Goal: Information Seeking & Learning: Understand process/instructions

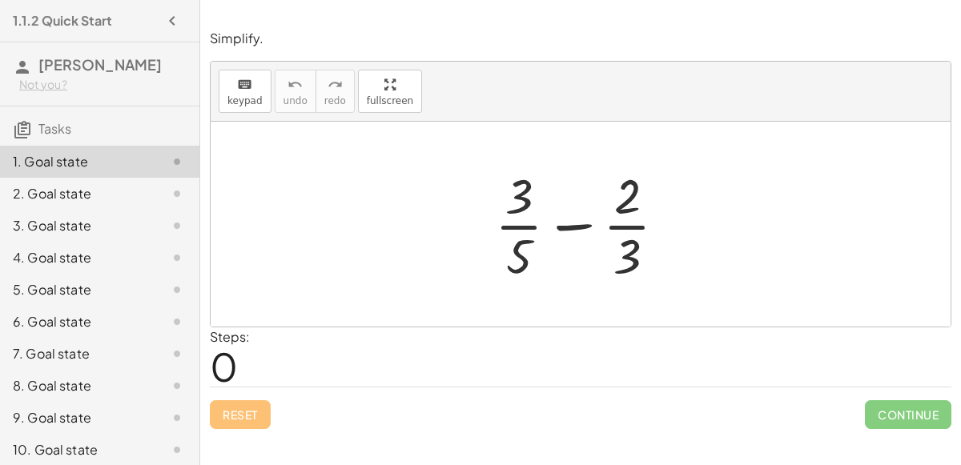
click at [566, 228] on div at bounding box center [587, 224] width 200 height 123
click at [528, 221] on div at bounding box center [587, 224] width 200 height 123
click at [514, 213] on div at bounding box center [587, 224] width 200 height 123
click at [609, 228] on div at bounding box center [587, 224] width 200 height 123
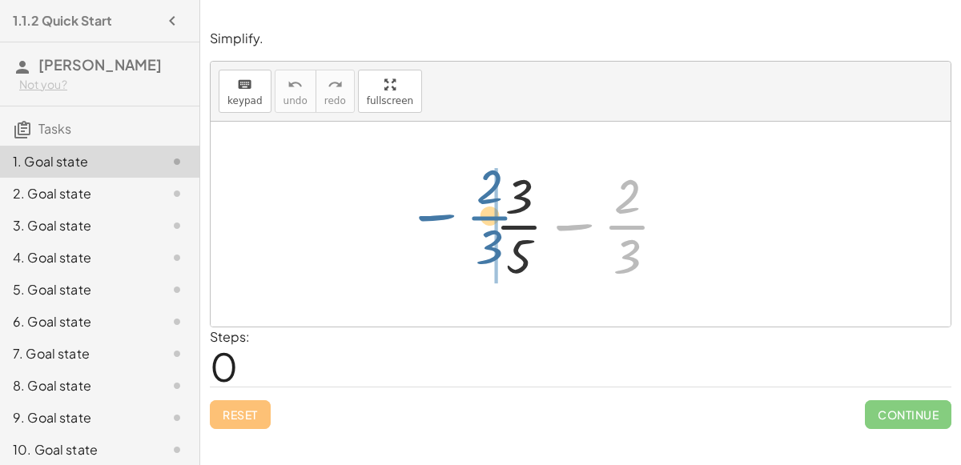
drag, startPoint x: 619, startPoint y: 225, endPoint x: 476, endPoint y: 215, distance: 142.9
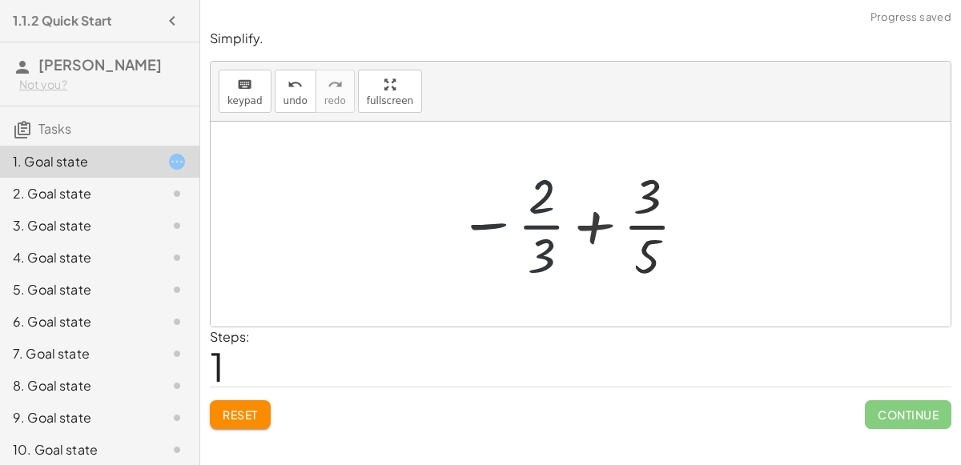
click at [606, 233] on div at bounding box center [577, 224] width 250 height 123
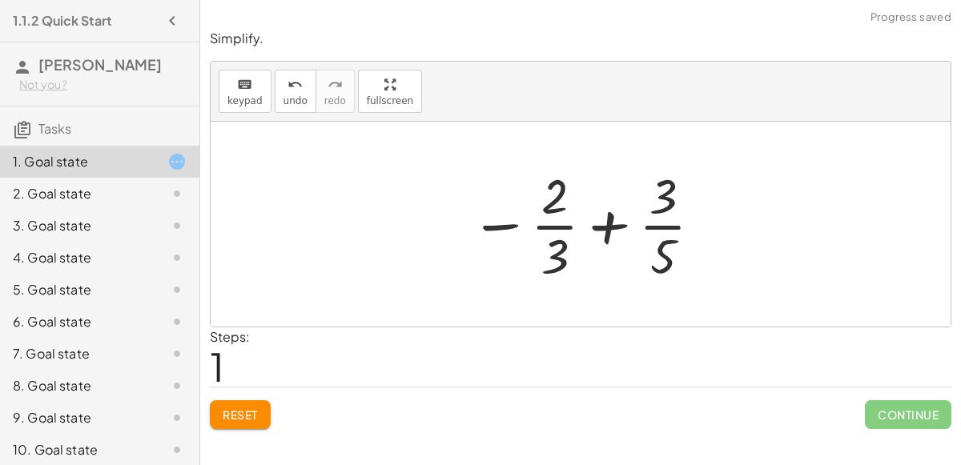
click at [601, 227] on div at bounding box center [587, 224] width 250 height 123
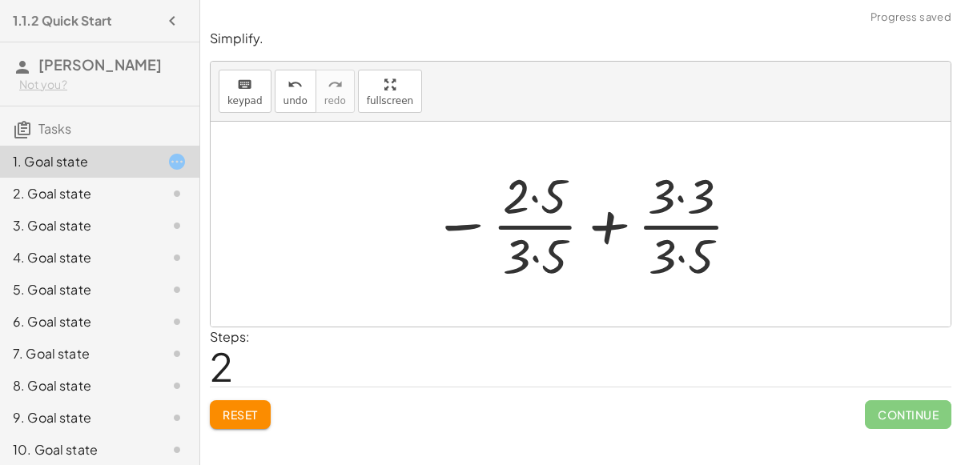
click at [534, 206] on div at bounding box center [586, 224] width 325 height 123
click at [537, 252] on div at bounding box center [586, 224] width 325 height 123
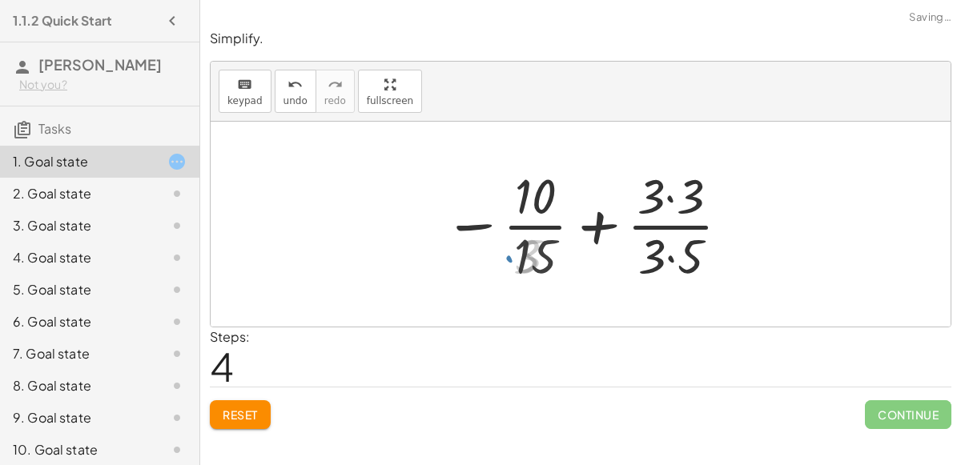
click at [679, 247] on div at bounding box center [588, 224] width 304 height 123
click at [674, 199] on div at bounding box center [588, 224] width 304 height 123
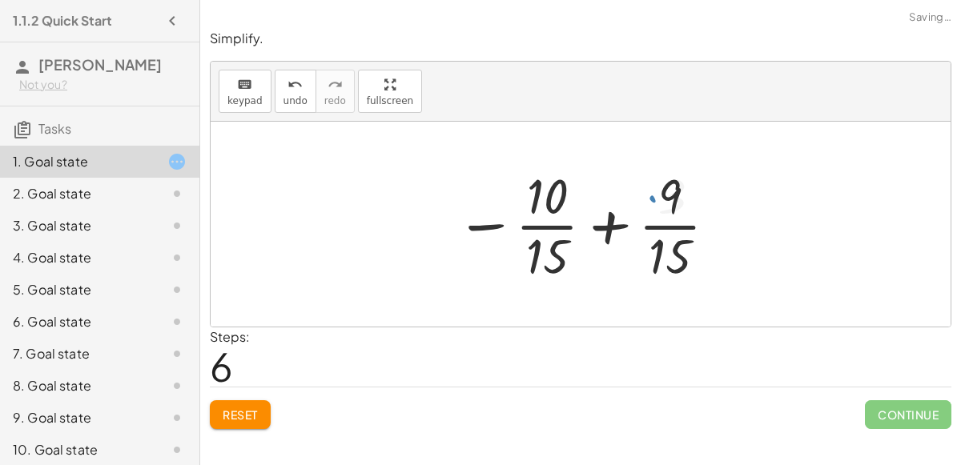
click at [671, 200] on div at bounding box center [587, 224] width 279 height 123
click at [602, 229] on div at bounding box center [587, 224] width 279 height 123
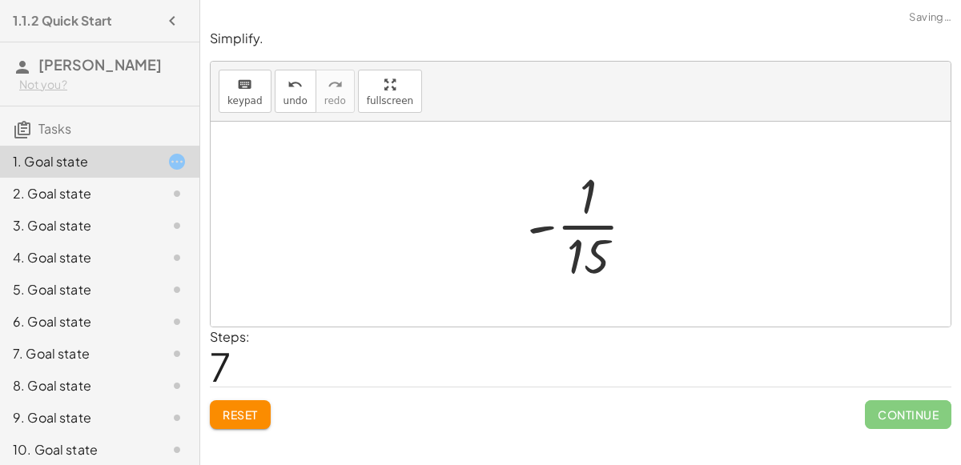
click at [601, 226] on div at bounding box center [587, 224] width 137 height 123
click at [549, 227] on div at bounding box center [587, 224] width 137 height 123
click at [550, 227] on div at bounding box center [587, 224] width 137 height 123
drag, startPoint x: 591, startPoint y: 249, endPoint x: 559, endPoint y: 191, distance: 66.7
click at [559, 191] on div at bounding box center [587, 224] width 137 height 123
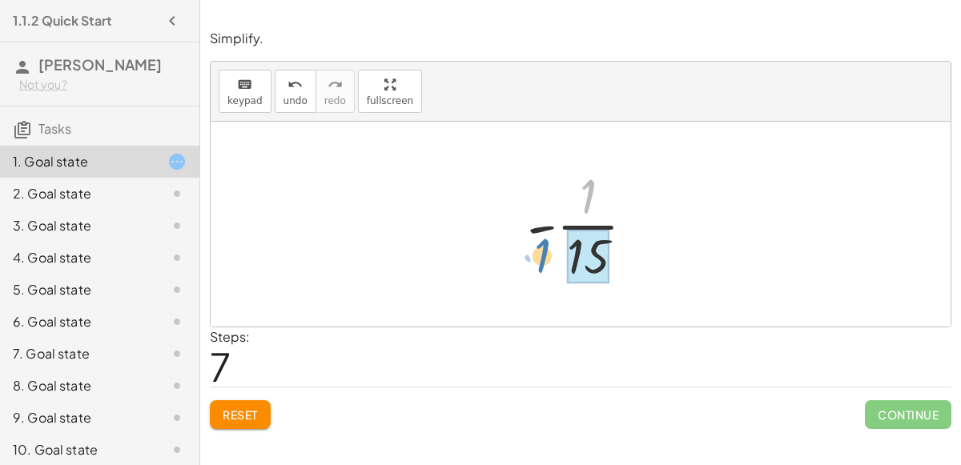
drag, startPoint x: 584, startPoint y: 198, endPoint x: 613, endPoint y: 258, distance: 66.6
click at [613, 258] on div at bounding box center [587, 224] width 137 height 123
drag, startPoint x: 591, startPoint y: 209, endPoint x: 597, endPoint y: 248, distance: 39.8
click at [597, 248] on div at bounding box center [587, 224] width 137 height 123
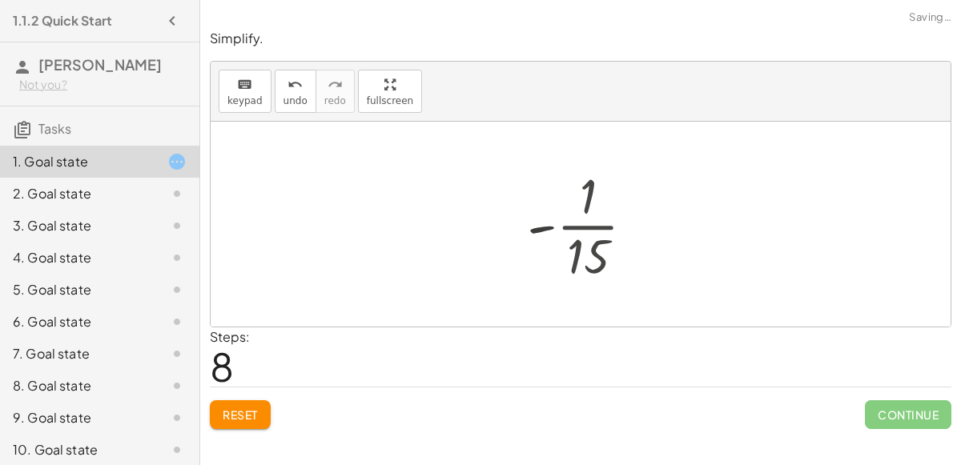
click at [597, 248] on div at bounding box center [587, 224] width 239 height 79
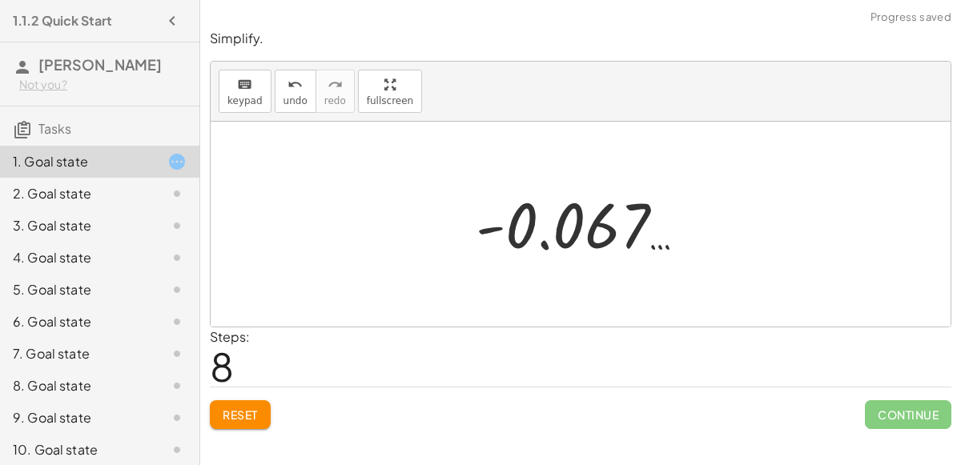
click at [573, 241] on div at bounding box center [587, 224] width 239 height 79
click at [259, 410] on button "Reset" at bounding box center [240, 414] width 61 height 29
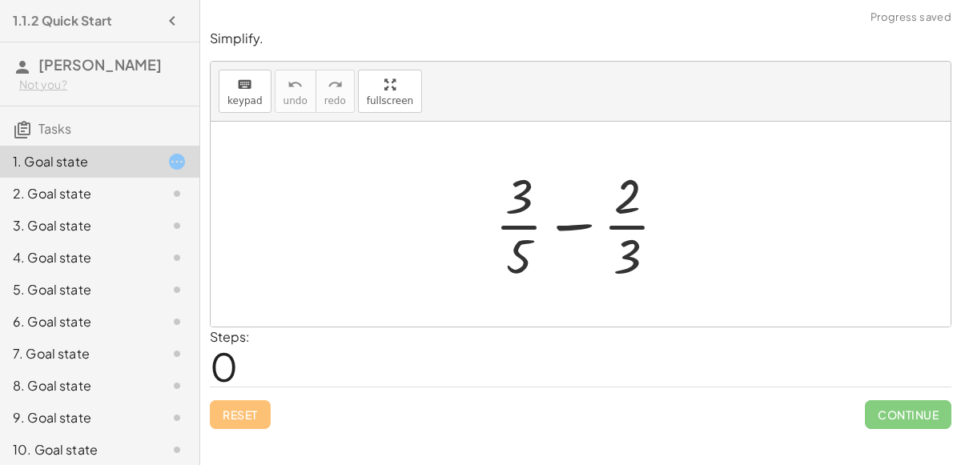
click at [572, 228] on div at bounding box center [587, 224] width 200 height 123
click at [261, 89] on button "keyboard keypad" at bounding box center [245, 91] width 53 height 43
click at [569, 226] on div at bounding box center [587, 224] width 200 height 123
click at [568, 225] on div at bounding box center [587, 224] width 200 height 123
click at [615, 241] on div at bounding box center [626, 255] width 27 height 56
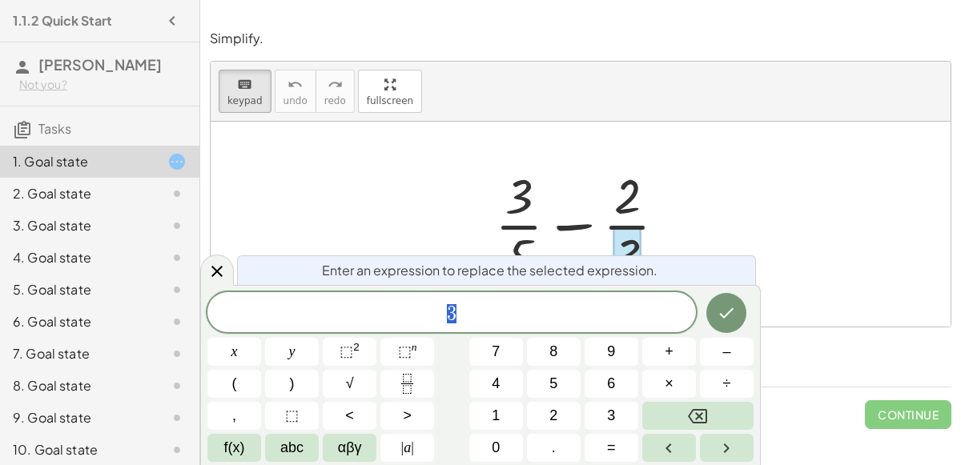
click at [615, 241] on div at bounding box center [626, 255] width 27 height 56
click at [729, 310] on icon "Done" at bounding box center [726, 313] width 19 height 19
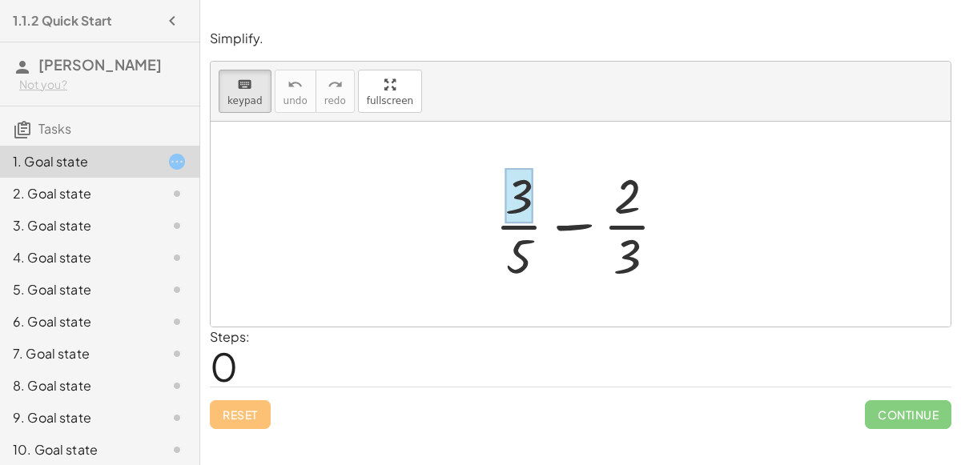
drag, startPoint x: 629, startPoint y: 246, endPoint x: 514, endPoint y: 186, distance: 130.0
click at [517, 211] on div at bounding box center [518, 196] width 27 height 56
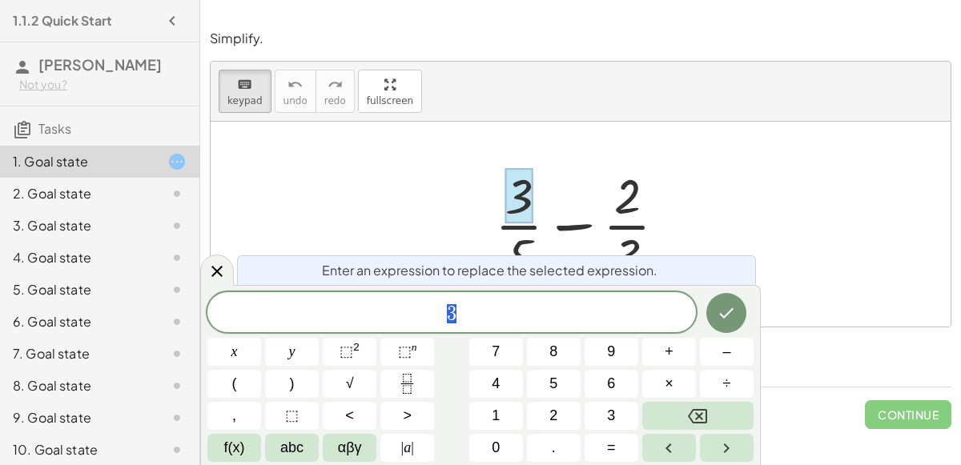
click at [517, 211] on div at bounding box center [518, 196] width 27 height 56
click at [722, 308] on icon "Done" at bounding box center [726, 313] width 19 height 19
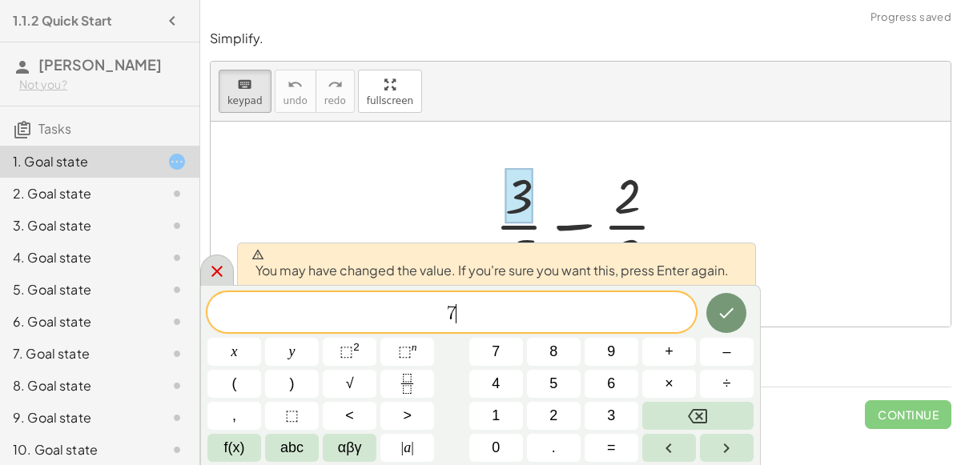
click at [228, 272] on div at bounding box center [217, 270] width 34 height 31
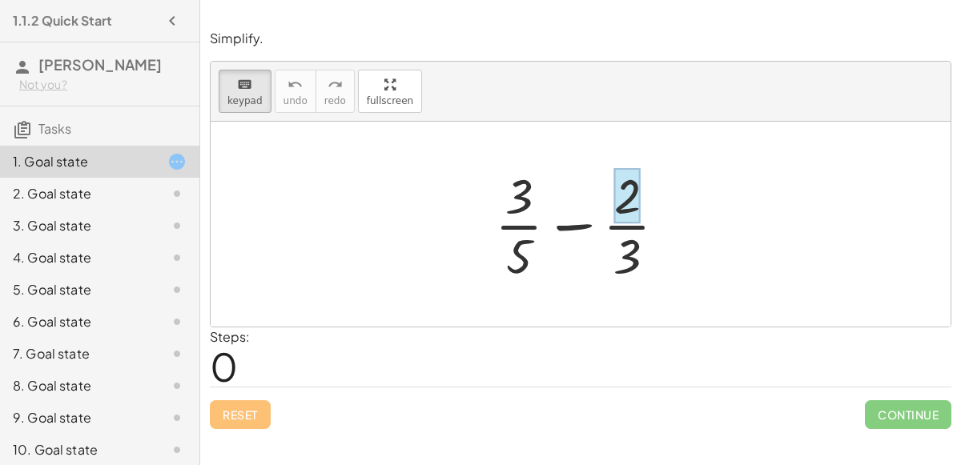
drag, startPoint x: 529, startPoint y: 194, endPoint x: 625, endPoint y: 212, distance: 97.8
click at [255, 92] on button "keyboard keypad" at bounding box center [245, 91] width 53 height 43
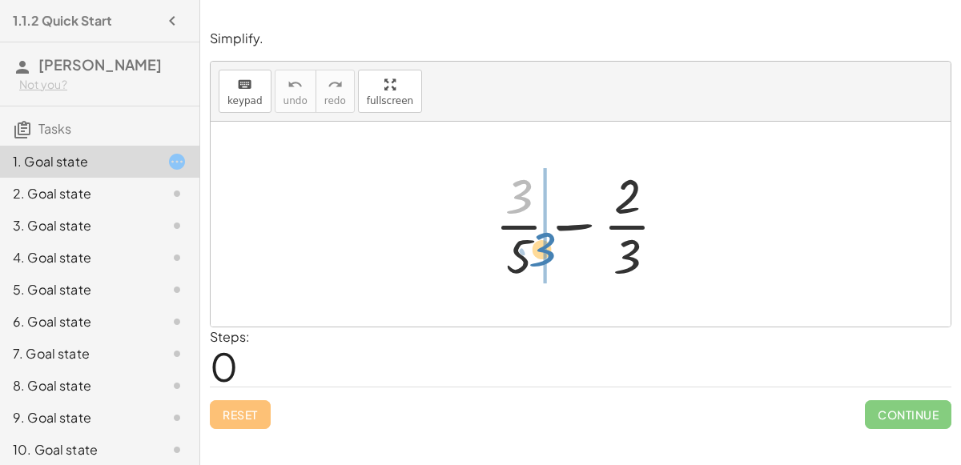
drag, startPoint x: 518, startPoint y: 206, endPoint x: 543, endPoint y: 260, distance: 59.8
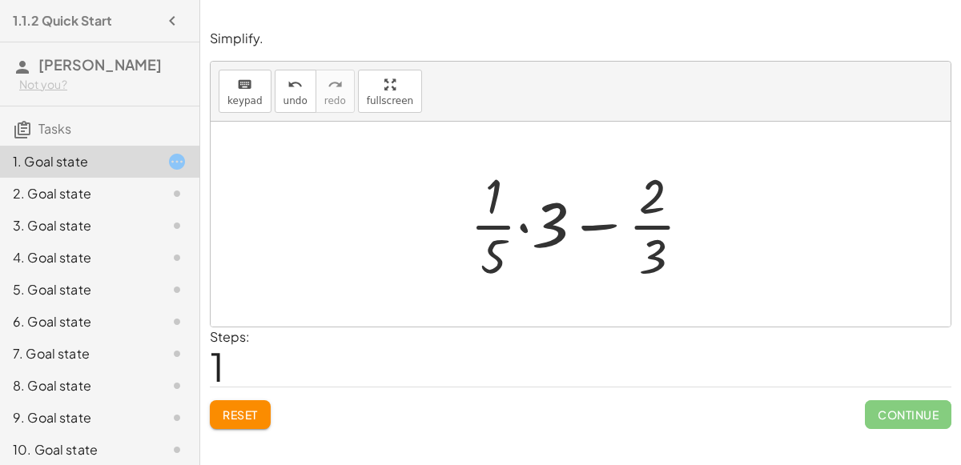
click at [518, 221] on div at bounding box center [587, 224] width 251 height 123
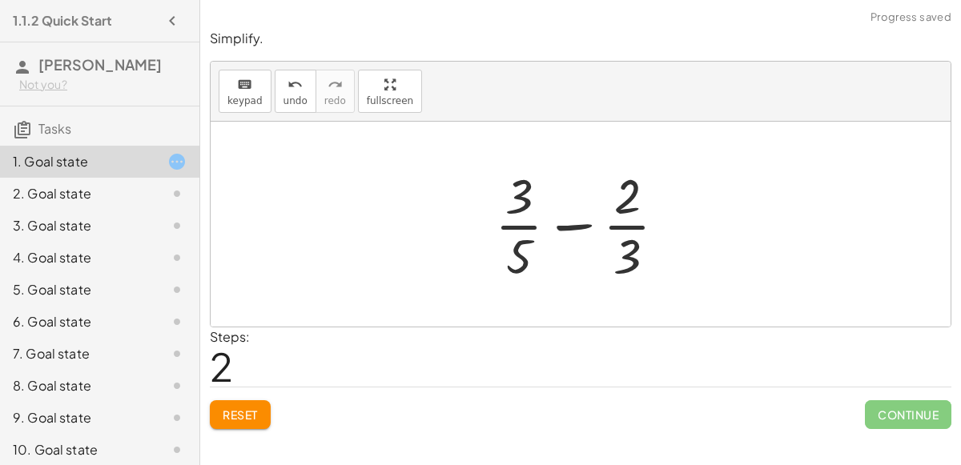
click at [532, 239] on div at bounding box center [587, 224] width 200 height 123
drag, startPoint x: 521, startPoint y: 225, endPoint x: 648, endPoint y: 232, distance: 126.7
click at [648, 232] on div at bounding box center [587, 224] width 200 height 123
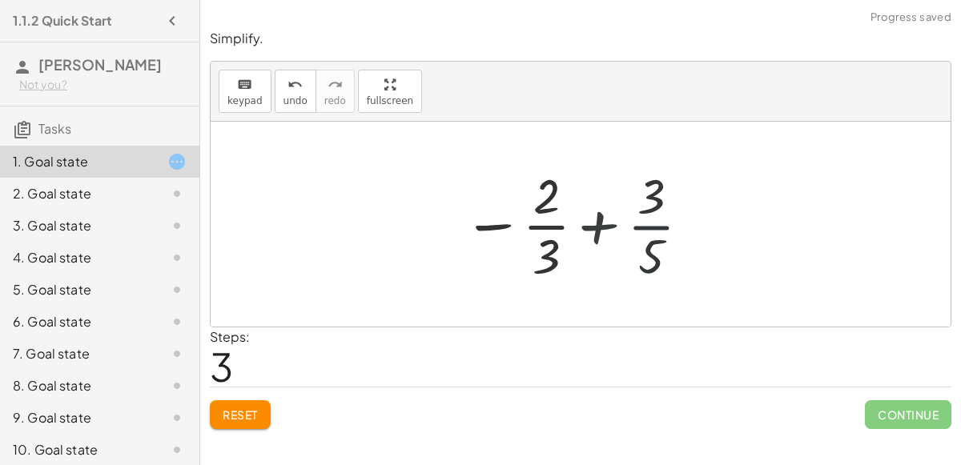
click at [593, 221] on div at bounding box center [577, 224] width 250 height 123
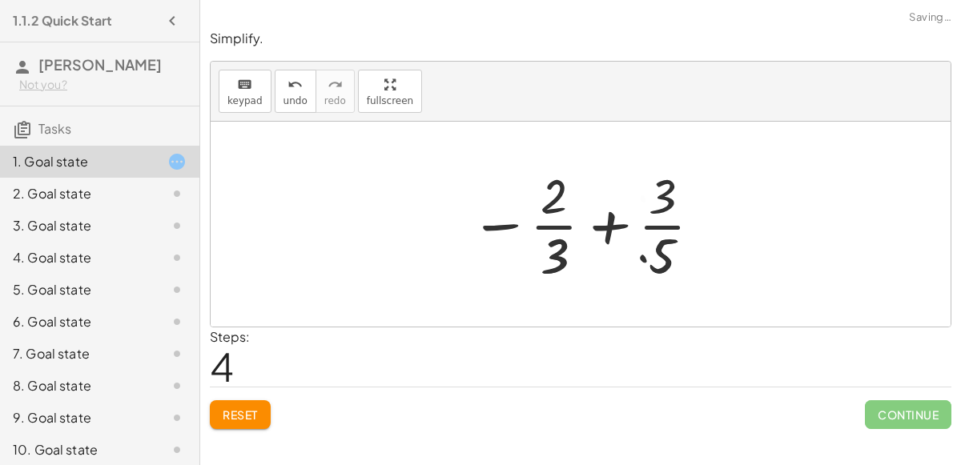
click at [593, 221] on div at bounding box center [586, 224] width 325 height 123
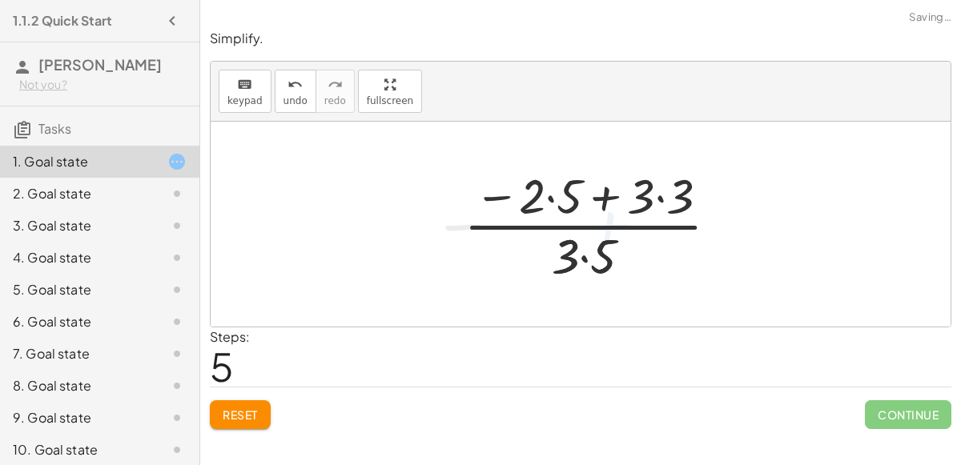
click at [606, 229] on div at bounding box center [598, 224] width 284 height 123
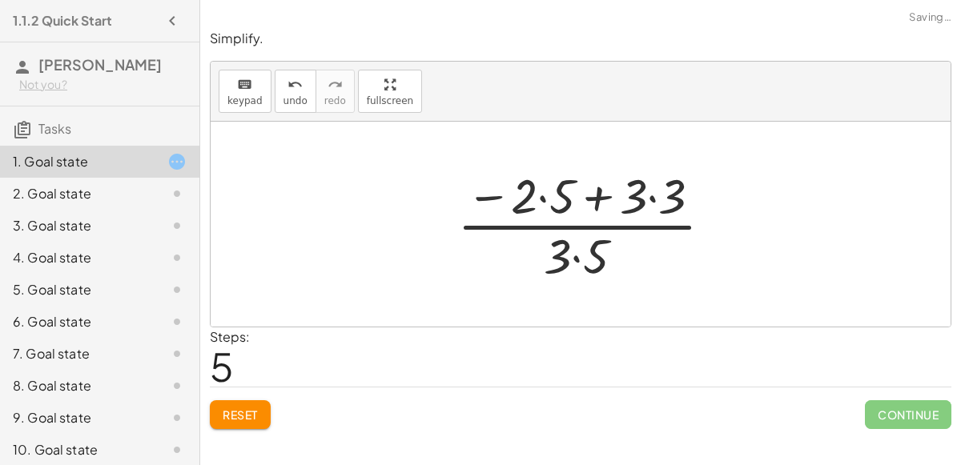
click at [606, 229] on div at bounding box center [591, 224] width 284 height 123
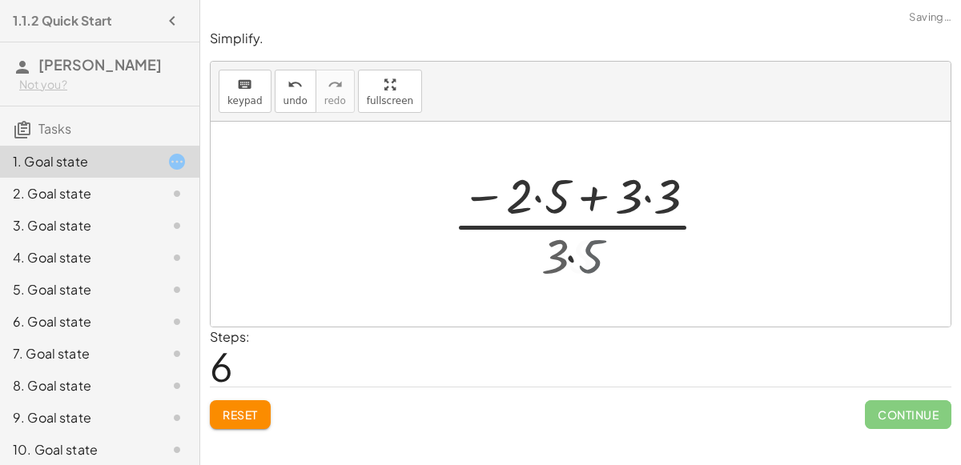
click at [606, 229] on div at bounding box center [586, 224] width 284 height 123
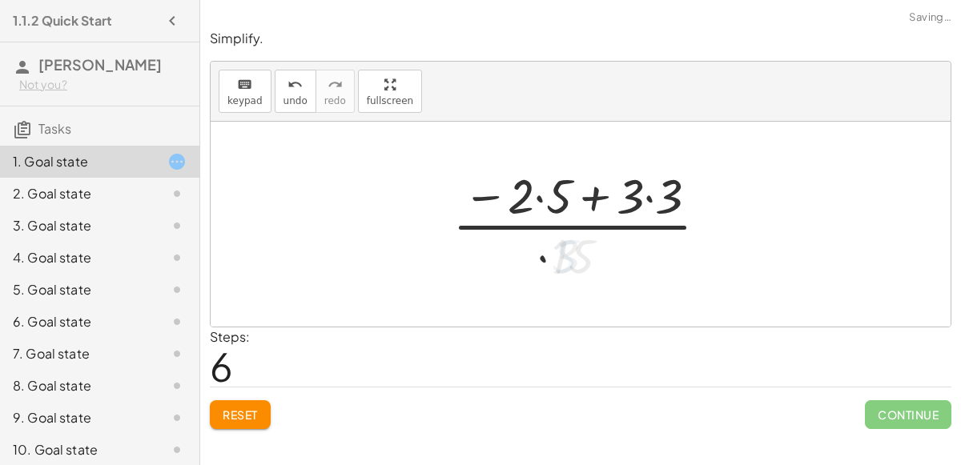
click at [606, 229] on div at bounding box center [586, 224] width 284 height 123
click at [600, 195] on div at bounding box center [586, 224] width 284 height 123
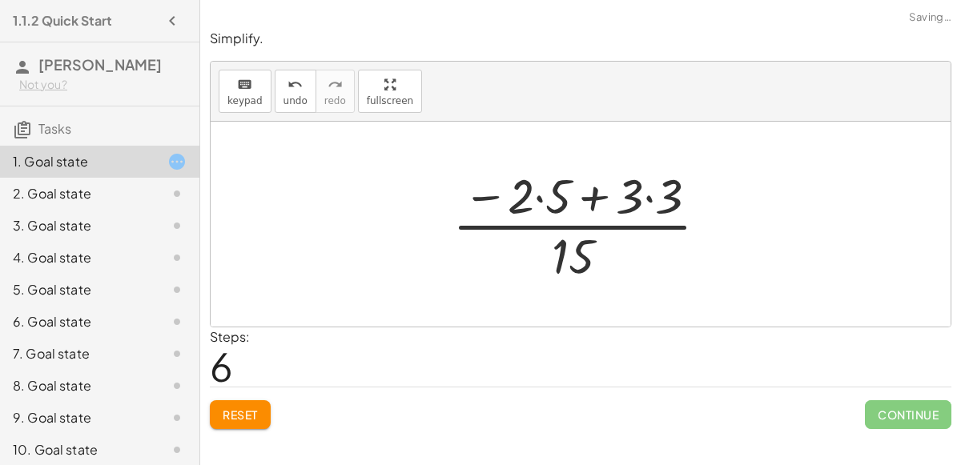
click at [600, 195] on div at bounding box center [586, 224] width 284 height 123
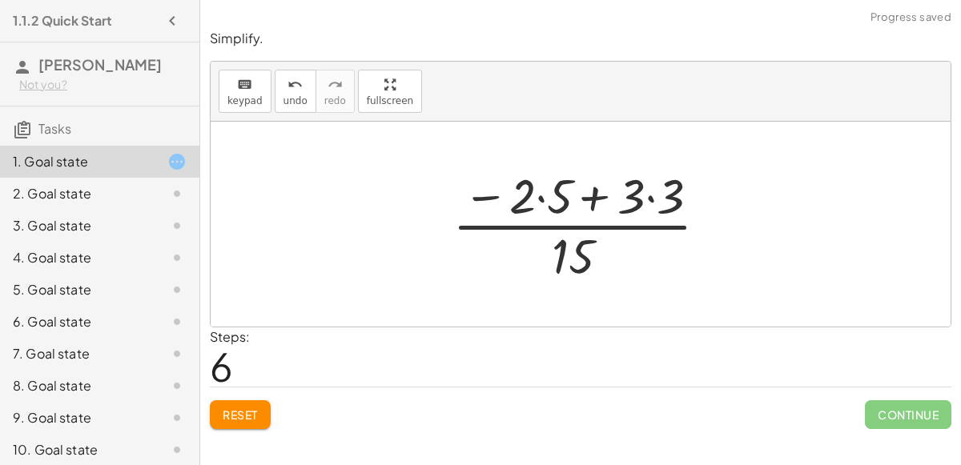
click at [600, 195] on div at bounding box center [586, 224] width 284 height 123
click at [537, 196] on div at bounding box center [586, 224] width 284 height 123
click at [537, 196] on div at bounding box center [587, 224] width 262 height 123
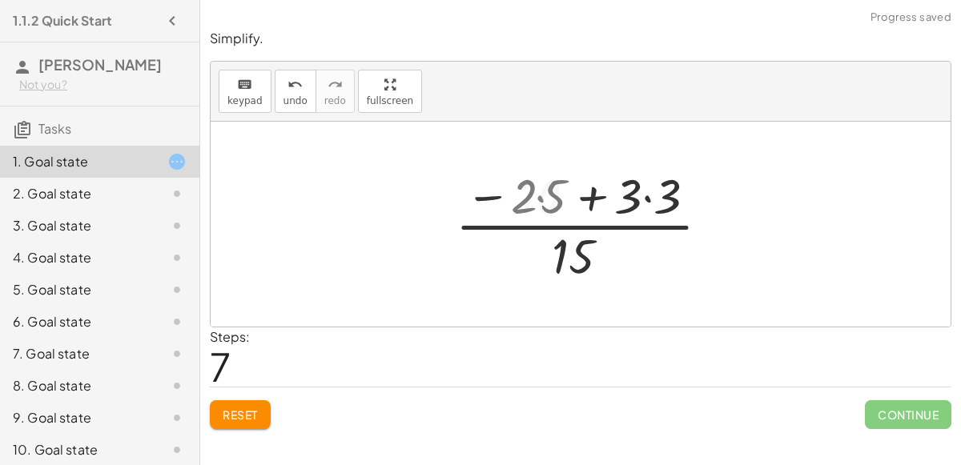
click at [537, 196] on div at bounding box center [587, 224] width 262 height 123
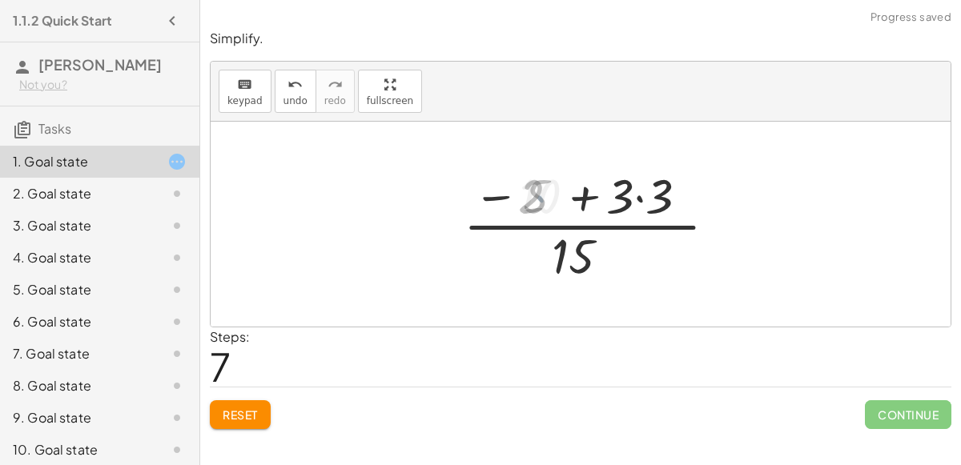
click at [537, 196] on div at bounding box center [587, 224] width 262 height 123
click at [649, 193] on div at bounding box center [587, 224] width 262 height 123
click at [649, 193] on div at bounding box center [586, 224] width 219 height 123
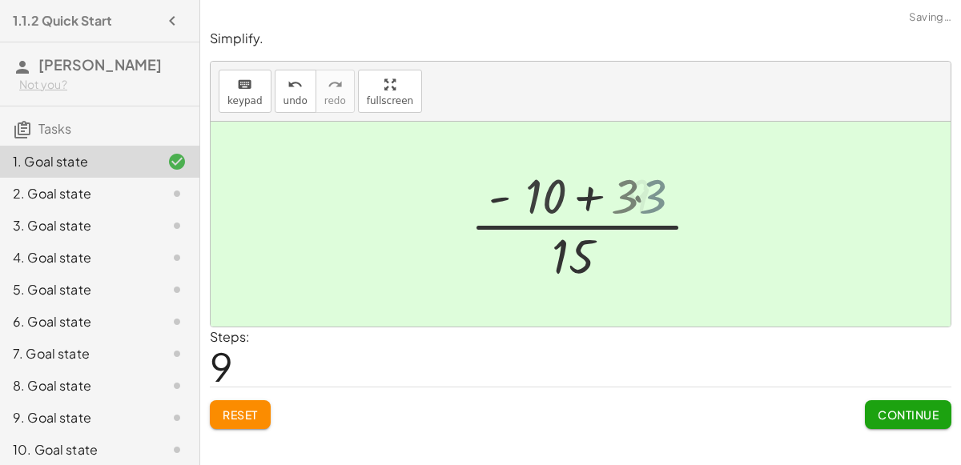
click at [649, 193] on div at bounding box center [581, 224] width 740 height 205
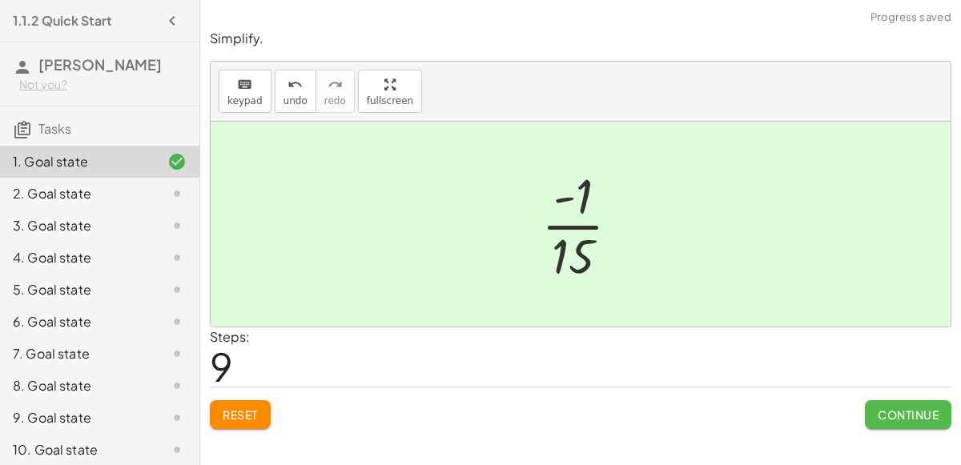
click at [878, 420] on button "Continue" at bounding box center [908, 414] width 86 height 29
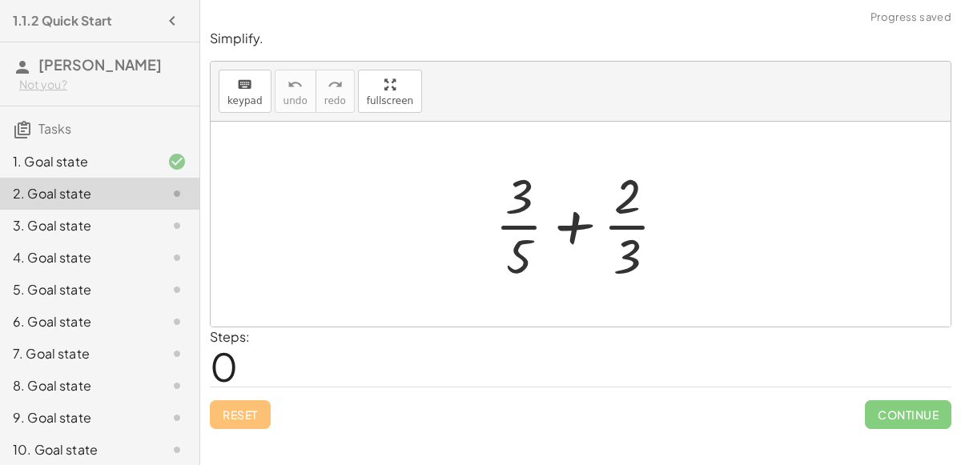
click at [562, 232] on div at bounding box center [587, 224] width 200 height 123
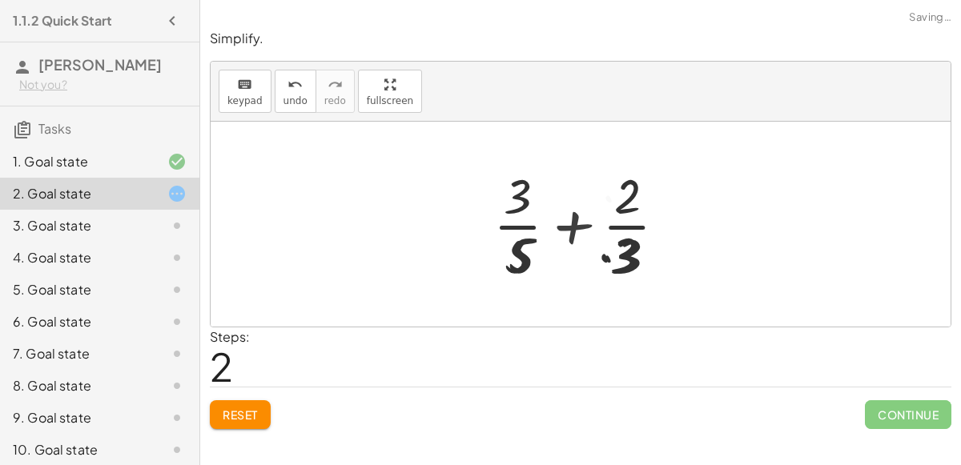
click at [562, 232] on div at bounding box center [586, 224] width 239 height 123
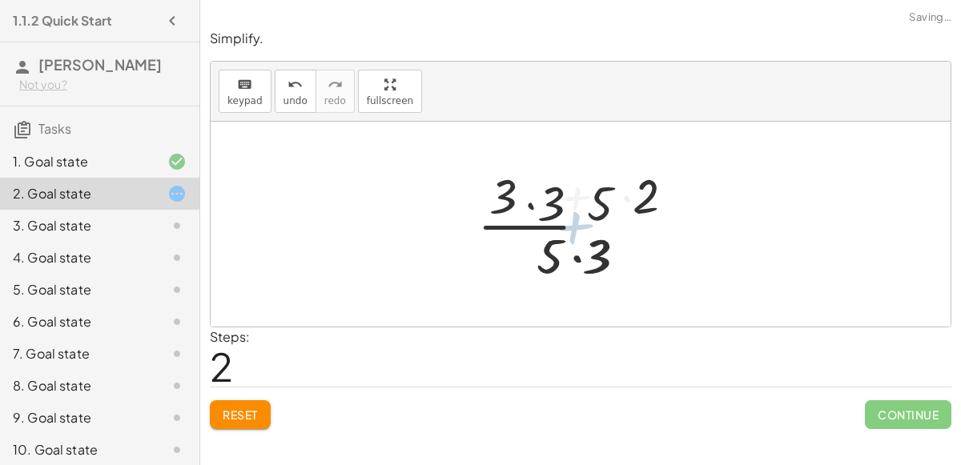
click at [562, 232] on div at bounding box center [586, 224] width 239 height 123
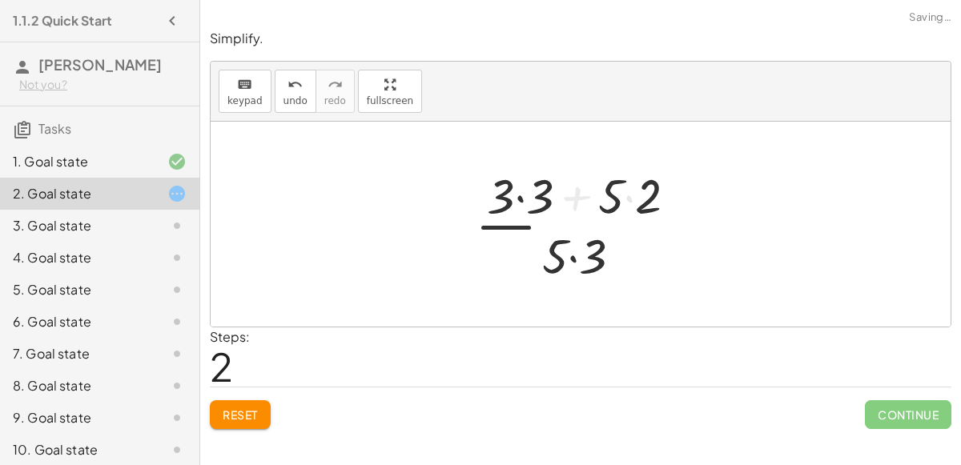
click at [562, 232] on div at bounding box center [586, 224] width 239 height 123
click at [580, 259] on div at bounding box center [586, 224] width 239 height 123
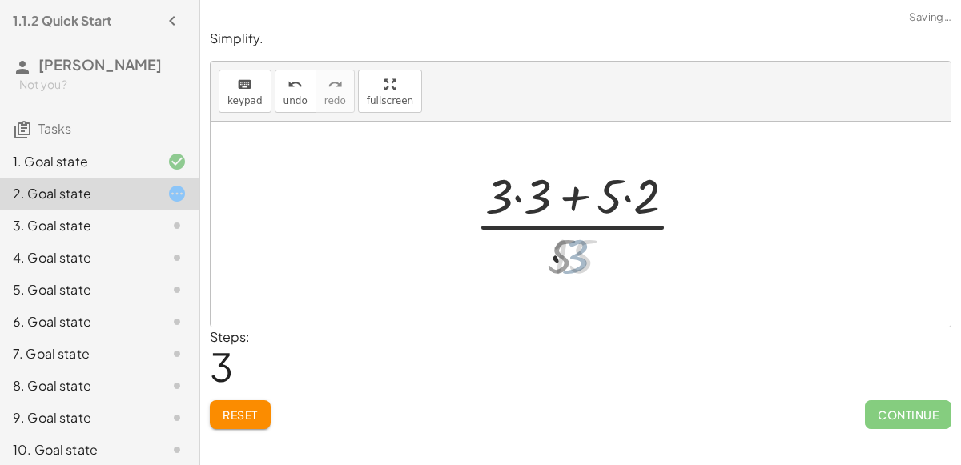
click at [580, 259] on div at bounding box center [586, 224] width 239 height 123
click at [622, 194] on div at bounding box center [586, 224] width 239 height 123
click at [622, 194] on div at bounding box center [587, 224] width 217 height 123
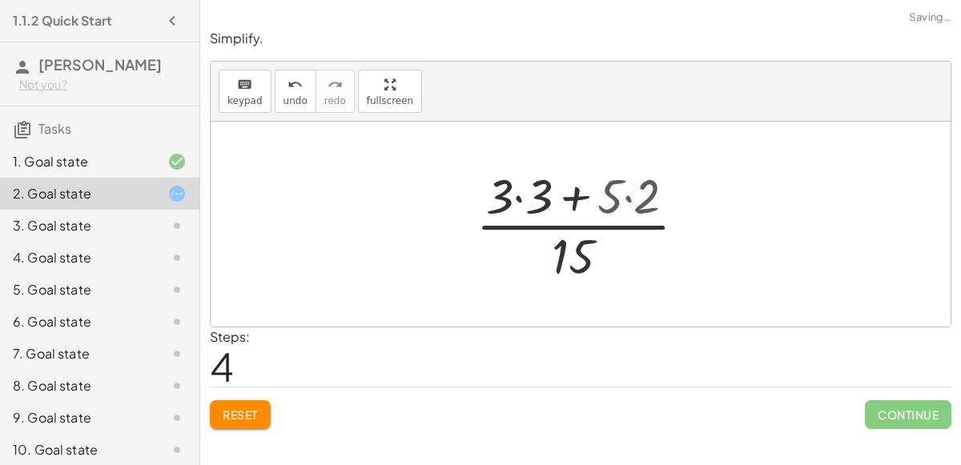
click at [622, 194] on div at bounding box center [587, 224] width 217 height 123
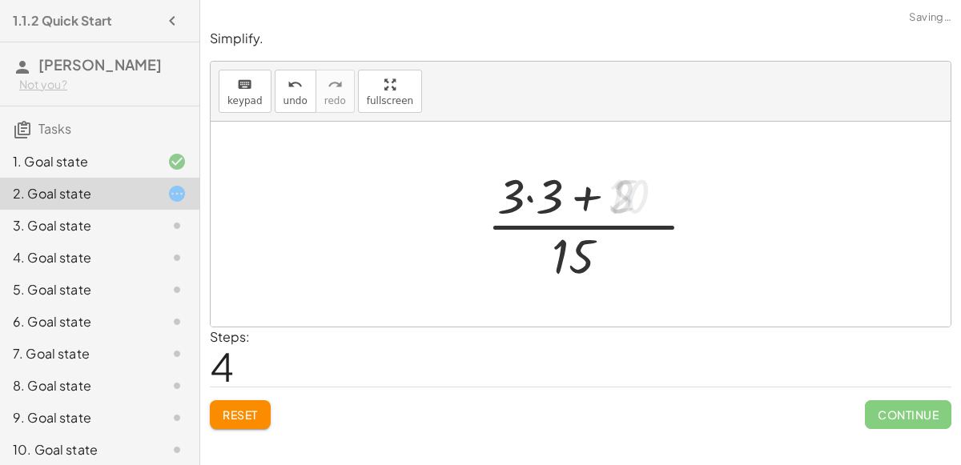
click at [622, 194] on div at bounding box center [587, 224] width 217 height 123
click at [541, 195] on div at bounding box center [587, 224] width 217 height 123
click at [541, 195] on div at bounding box center [587, 224] width 174 height 123
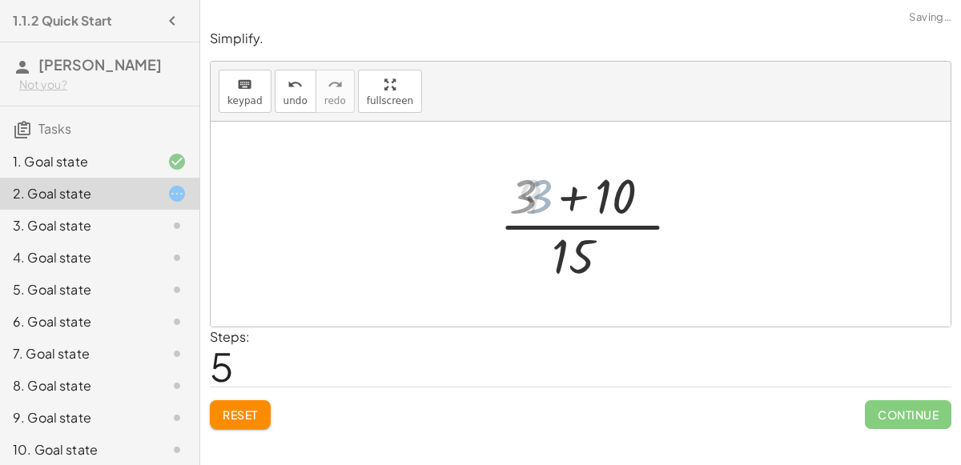
click at [541, 195] on div at bounding box center [587, 224] width 174 height 123
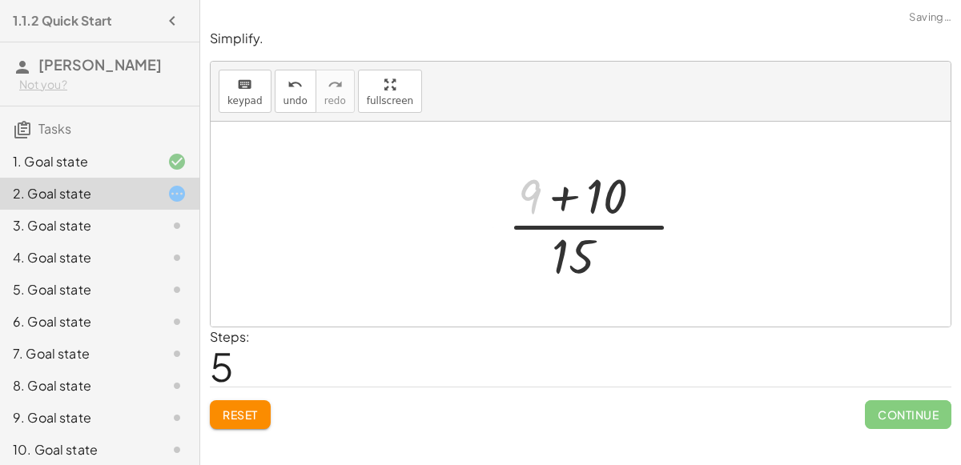
click at [541, 195] on div at bounding box center [587, 224] width 174 height 123
click at [572, 198] on div at bounding box center [587, 224] width 174 height 123
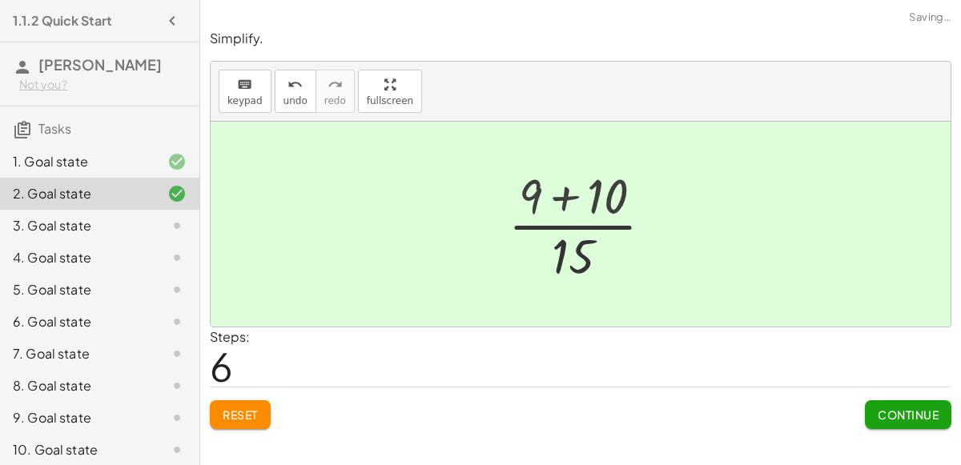
click at [572, 198] on div at bounding box center [586, 224] width 107 height 123
click at [914, 404] on button "Continue" at bounding box center [908, 414] width 86 height 29
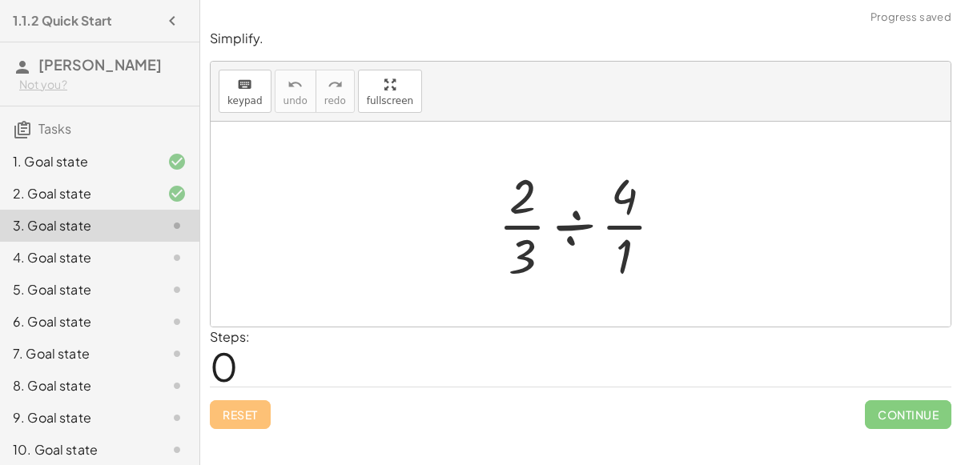
click at [573, 227] on div at bounding box center [587, 224] width 194 height 123
click at [573, 227] on div at bounding box center [586, 224] width 155 height 123
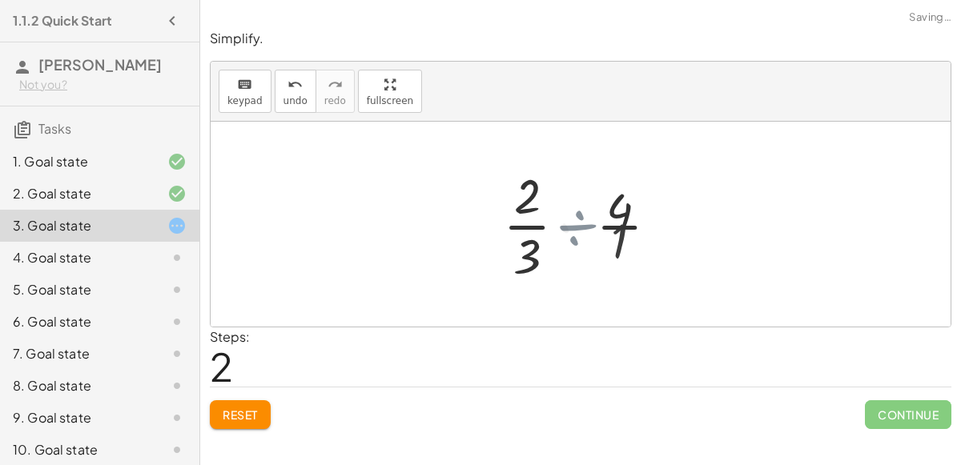
click at [573, 227] on div at bounding box center [587, 224] width 131 height 123
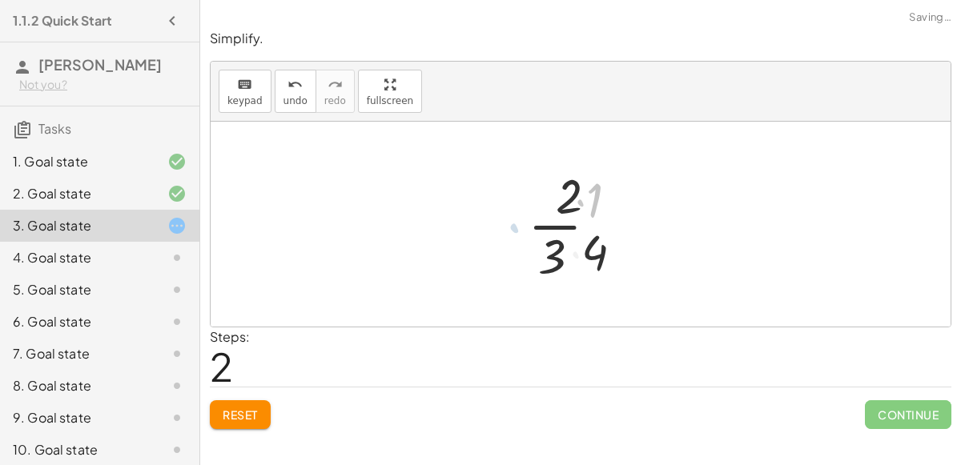
click at [573, 227] on div at bounding box center [587, 224] width 131 height 123
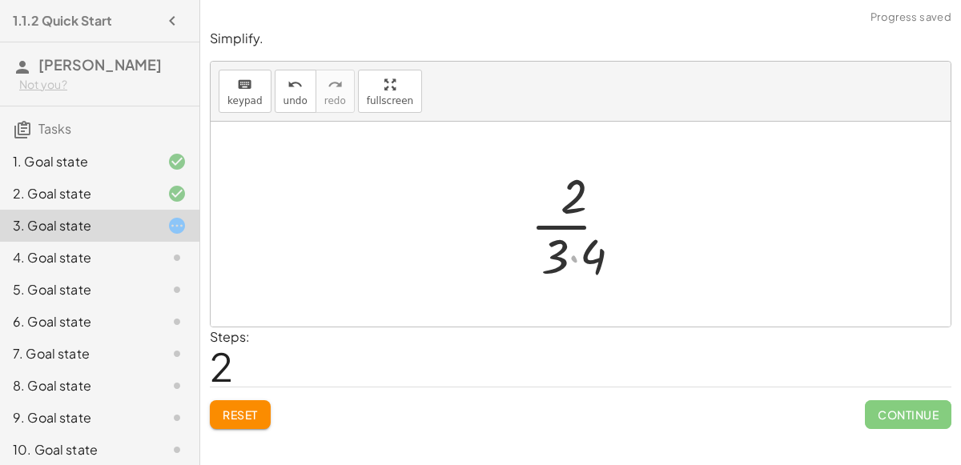
click at [573, 227] on div at bounding box center [587, 224] width 131 height 123
click at [585, 266] on div at bounding box center [587, 224] width 131 height 123
click at [585, 264] on div at bounding box center [587, 224] width 108 height 123
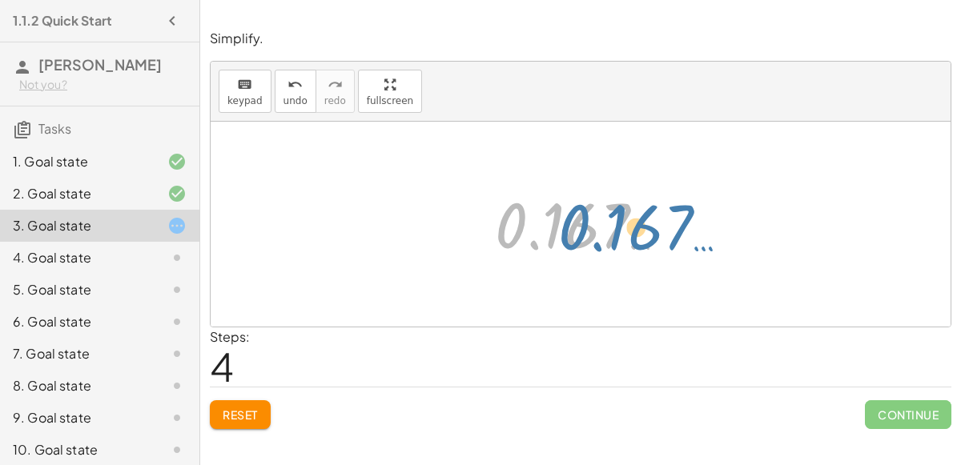
drag, startPoint x: 574, startPoint y: 233, endPoint x: 633, endPoint y: 229, distance: 58.6
click at [633, 229] on div at bounding box center [587, 224] width 200 height 79
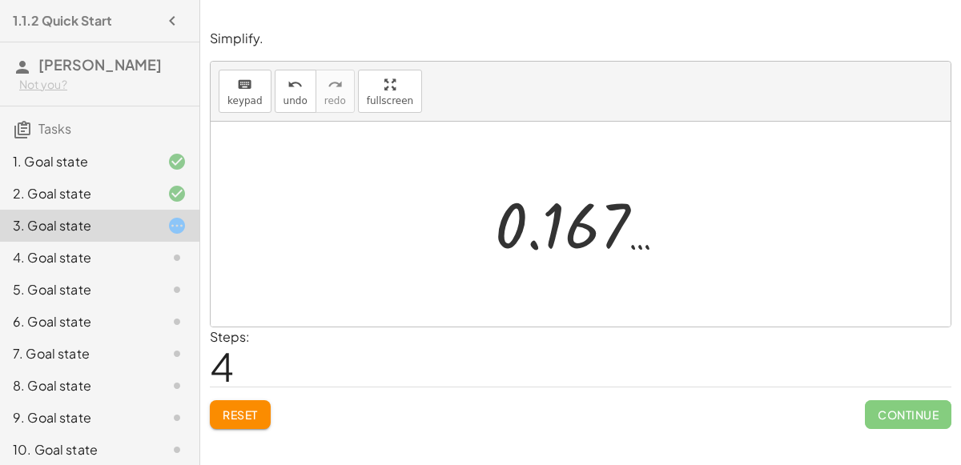
click at [541, 230] on div at bounding box center [587, 224] width 200 height 79
click at [560, 238] on div at bounding box center [587, 224] width 200 height 79
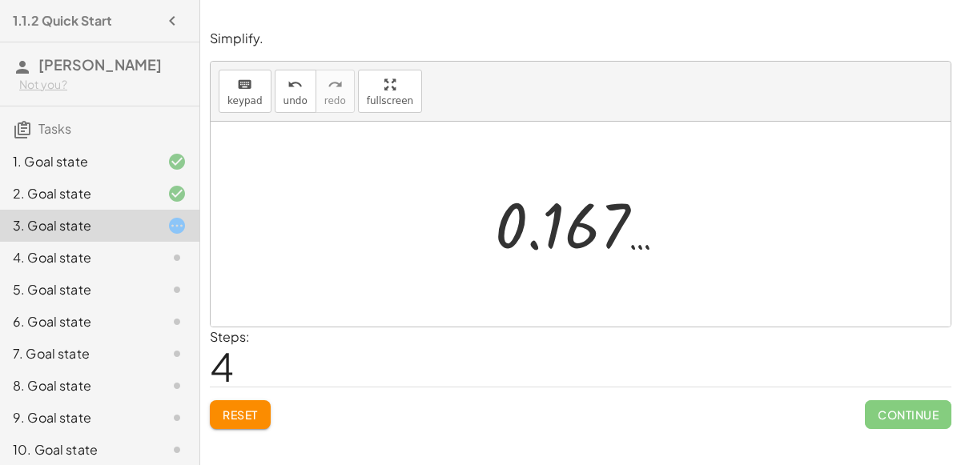
click at [560, 238] on div at bounding box center [587, 224] width 200 height 79
click at [240, 404] on button "Reset" at bounding box center [240, 414] width 61 height 29
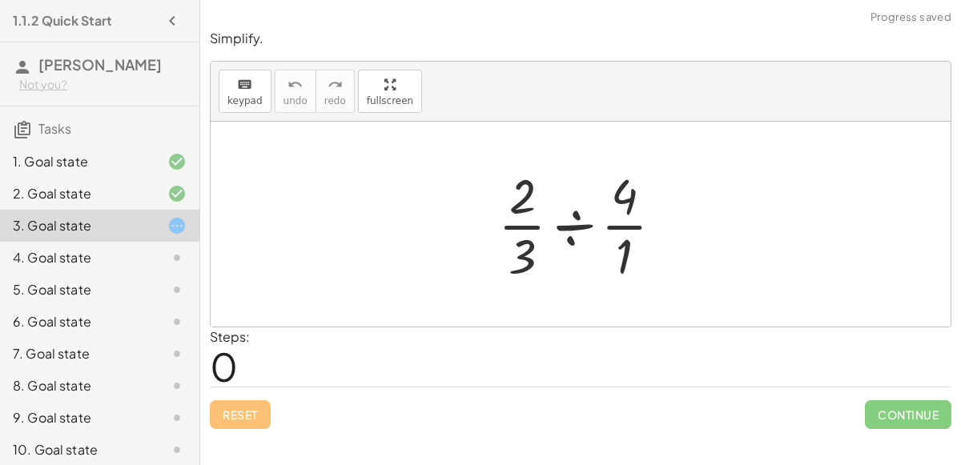
click at [623, 227] on div at bounding box center [587, 224] width 194 height 123
click at [623, 227] on div at bounding box center [587, 224] width 182 height 123
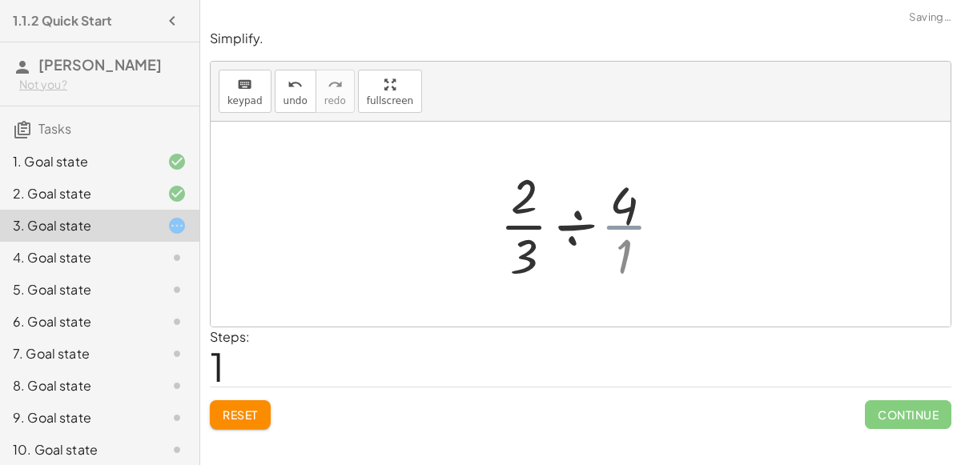
click at [623, 227] on div at bounding box center [587, 224] width 182 height 123
click at [623, 227] on div at bounding box center [586, 224] width 155 height 123
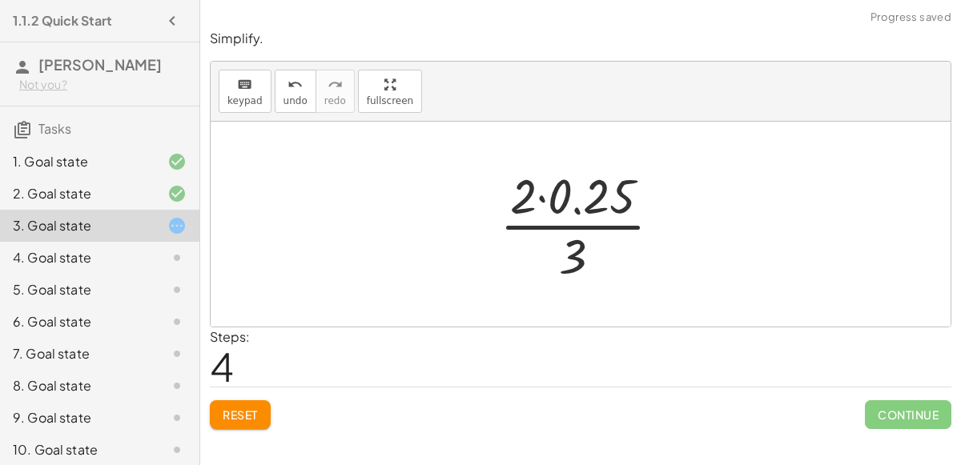
click at [251, 411] on span "Reset" at bounding box center [240, 415] width 35 height 14
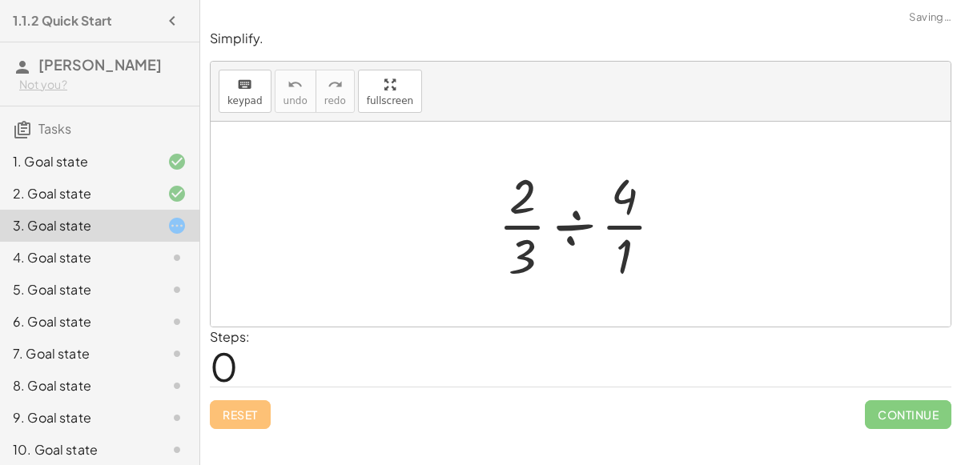
click at [629, 223] on div at bounding box center [587, 224] width 194 height 123
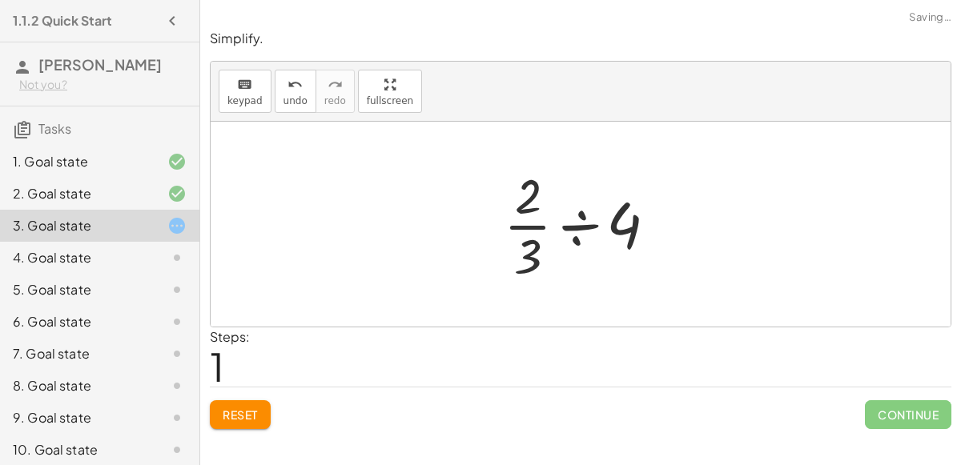
click at [568, 224] on div at bounding box center [587, 224] width 182 height 123
click at [568, 224] on div at bounding box center [586, 224] width 155 height 123
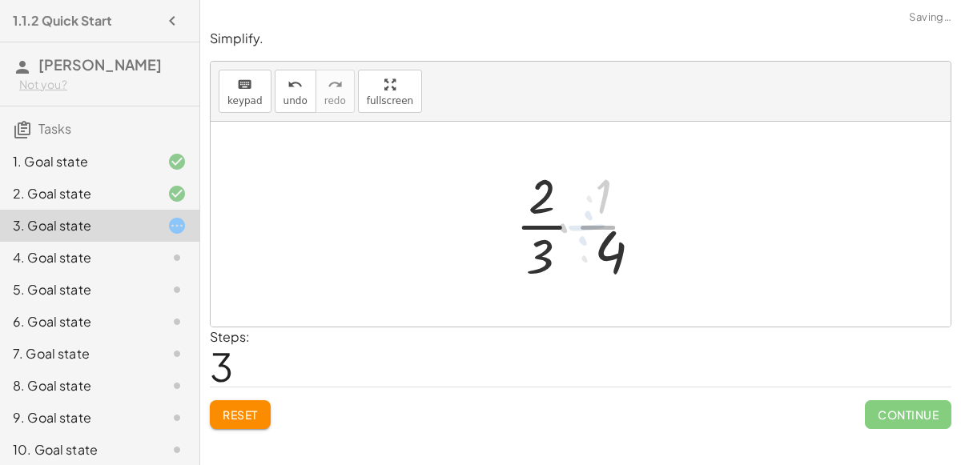
click at [569, 226] on div at bounding box center [587, 224] width 131 height 123
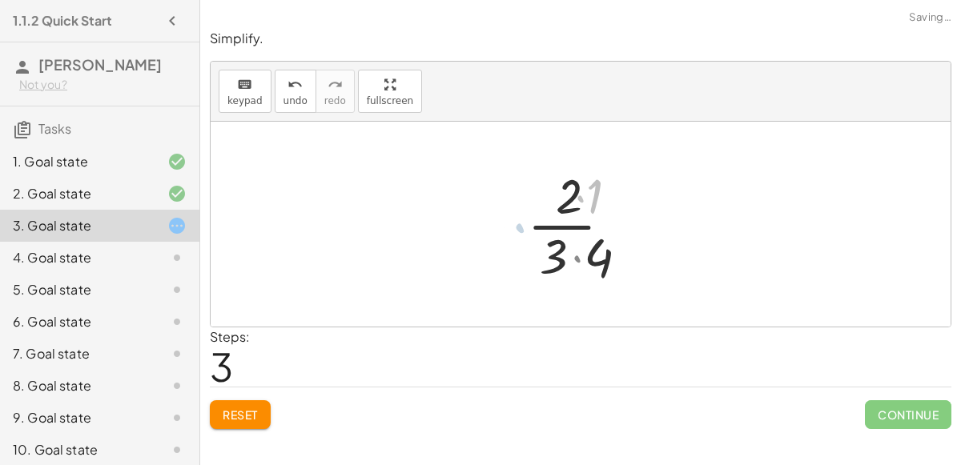
click at [569, 226] on div at bounding box center [587, 224] width 131 height 123
click at [581, 263] on div at bounding box center [587, 224] width 131 height 123
click at [581, 263] on div "· · 2 · 3 ÷ · 4 · 1 · · 2 · 3 ÷ 4 · · 2 · 3 · · 1 · 4 · 2 · 1 · 3 · 4 · 2 · 3 4…" at bounding box center [581, 224] width 220 height 87
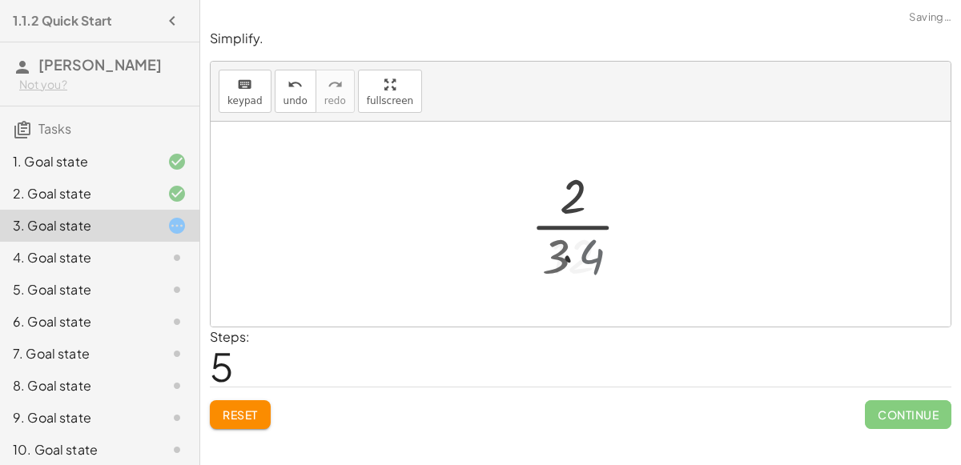
click at [581, 263] on div "· · 2 · 3 ÷ · 4 · 1 · · 2 · 3 ÷ 4 · · 2 · 3 · · 1 · 4 · 2 · 1 · 3 · 4 · 2 · 3 4…" at bounding box center [581, 224] width 220 height 87
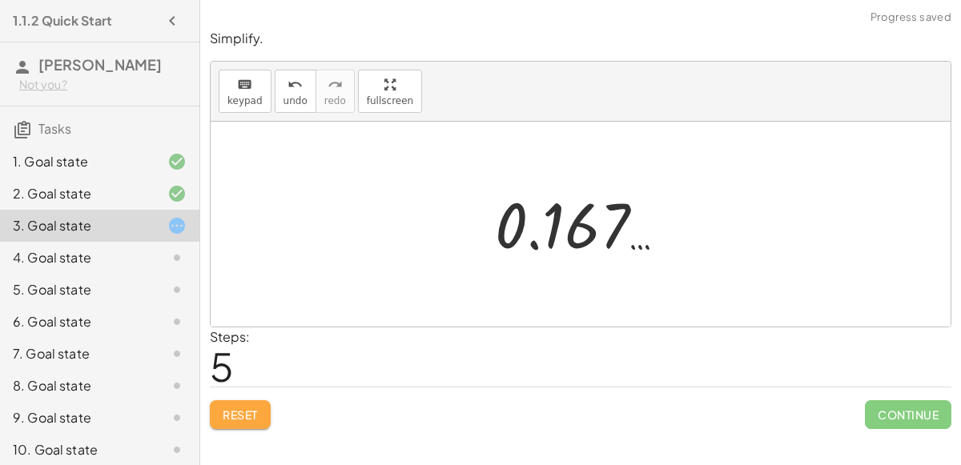
click at [259, 400] on button "Reset" at bounding box center [240, 414] width 61 height 29
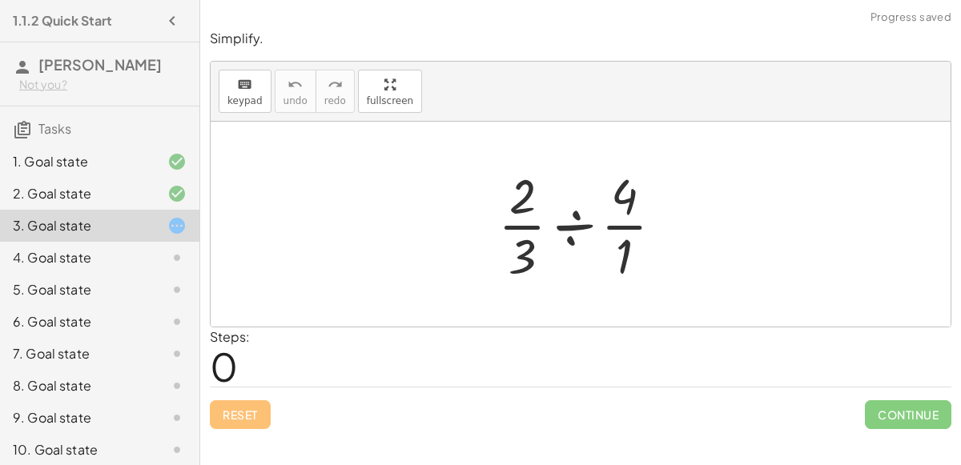
click at [578, 220] on div at bounding box center [587, 224] width 194 height 123
click at [578, 220] on div at bounding box center [586, 224] width 155 height 123
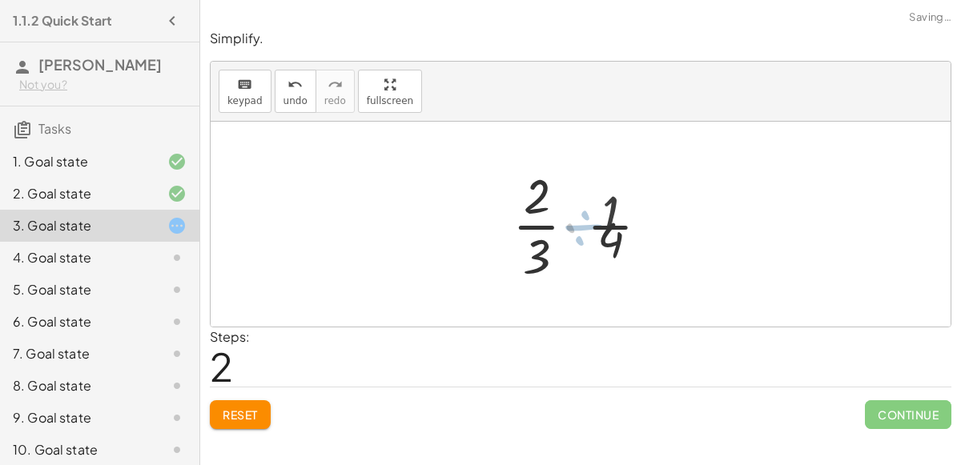
click at [578, 220] on div at bounding box center [587, 224] width 131 height 123
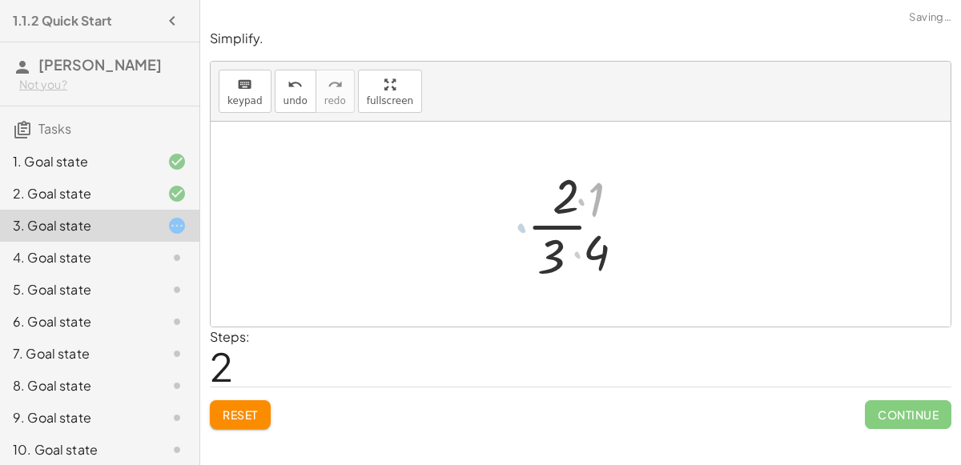
click at [578, 220] on div at bounding box center [587, 224] width 131 height 123
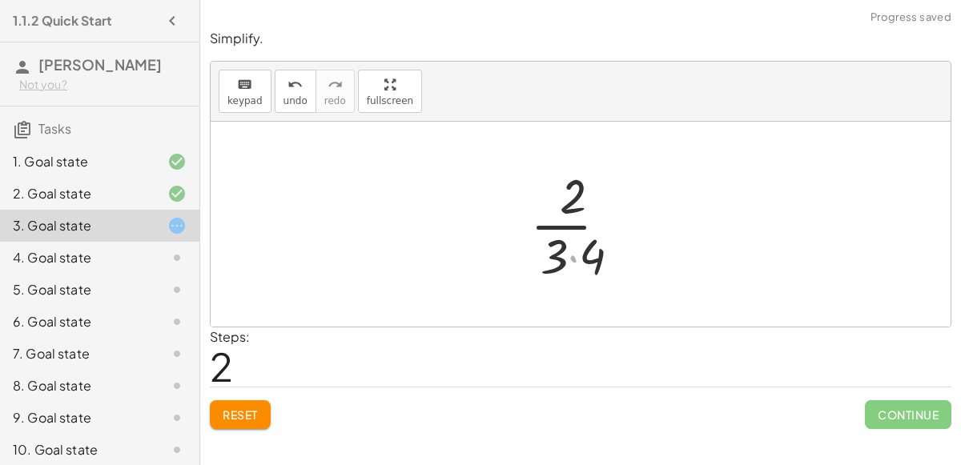
click at [578, 220] on div at bounding box center [587, 224] width 131 height 123
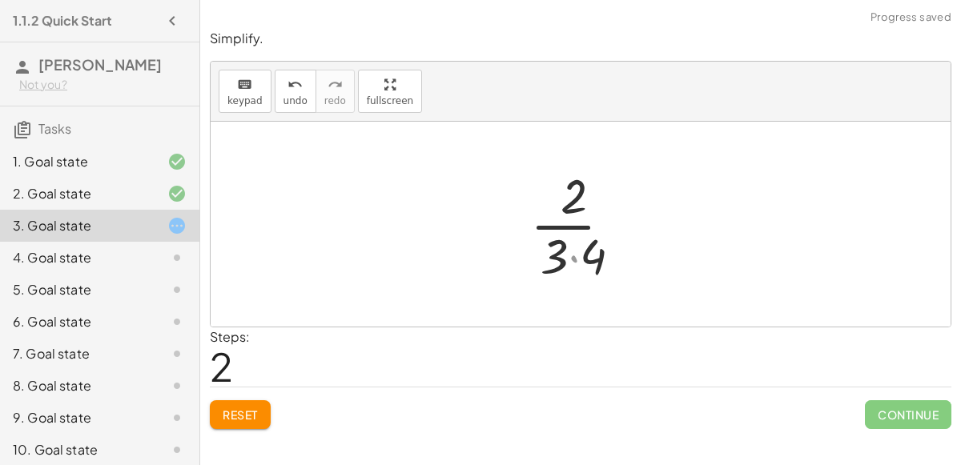
click at [578, 220] on div at bounding box center [587, 224] width 131 height 123
click at [585, 235] on div at bounding box center [587, 224] width 131 height 123
click at [608, 259] on div at bounding box center [587, 224] width 131 height 123
click at [585, 227] on div at bounding box center [587, 224] width 108 height 123
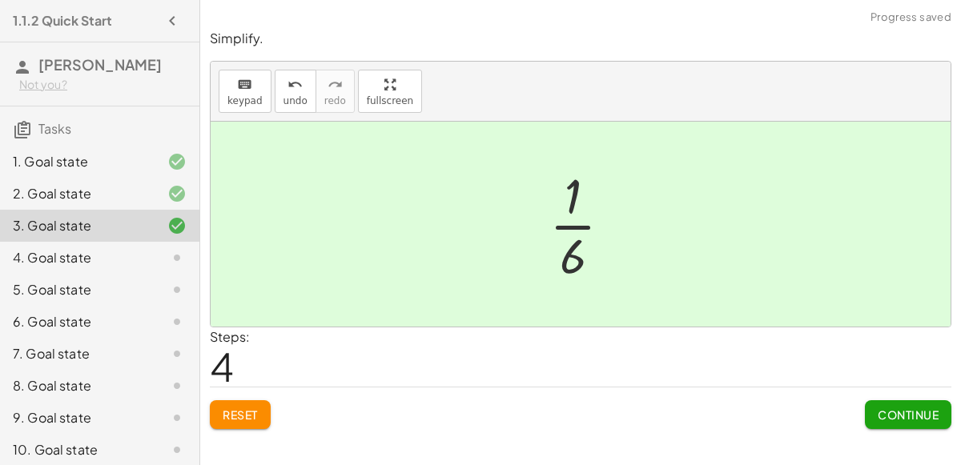
click at [921, 413] on span "Continue" at bounding box center [908, 415] width 61 height 14
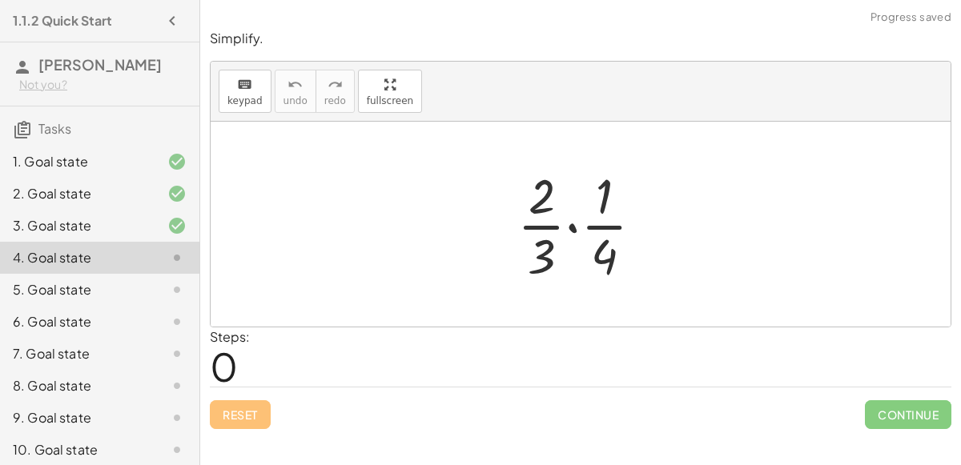
click at [615, 214] on div at bounding box center [586, 224] width 155 height 123
click at [615, 214] on div at bounding box center [587, 224] width 224 height 123
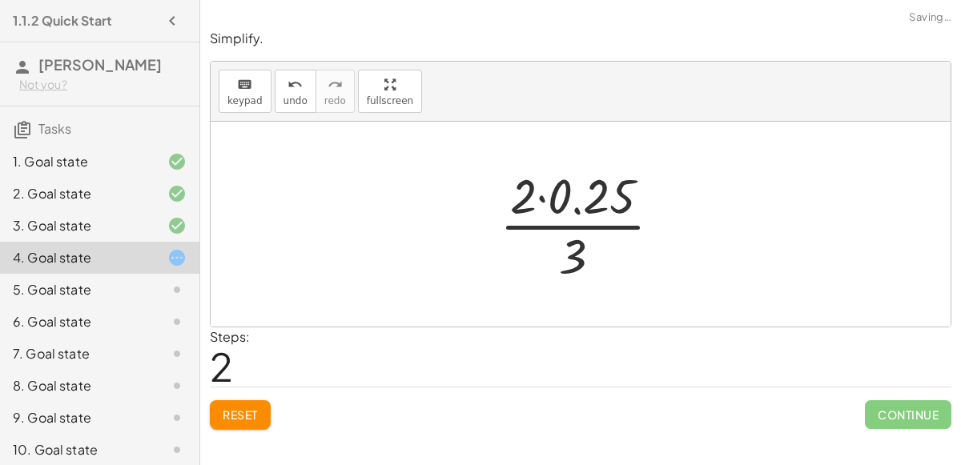
click at [593, 216] on div at bounding box center [587, 224] width 191 height 123
click at [577, 207] on div at bounding box center [587, 224] width 126 height 123
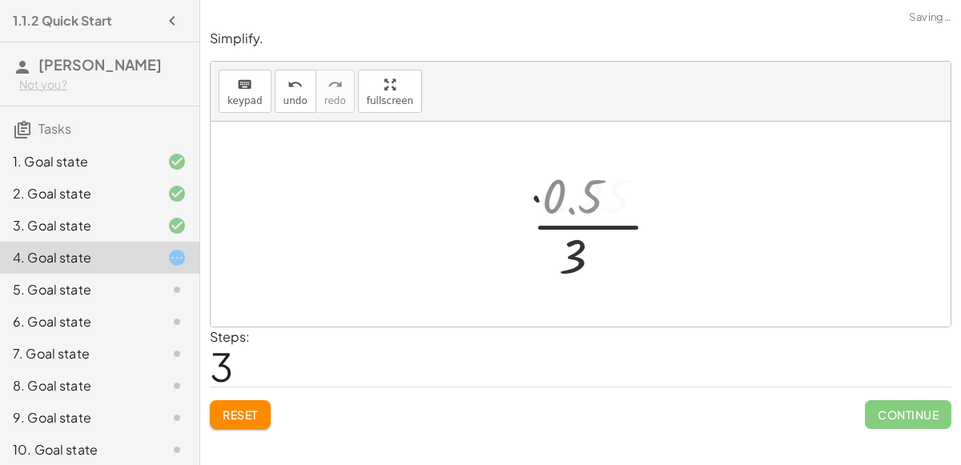
click at [577, 207] on div at bounding box center [587, 224] width 126 height 123
click at [581, 219] on div at bounding box center [587, 224] width 126 height 123
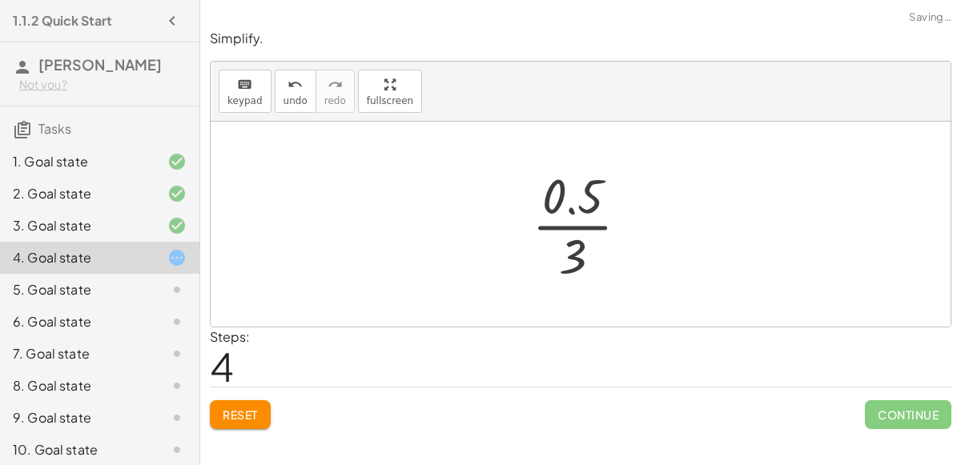
click at [581, 219] on div at bounding box center [587, 224] width 200 height 79
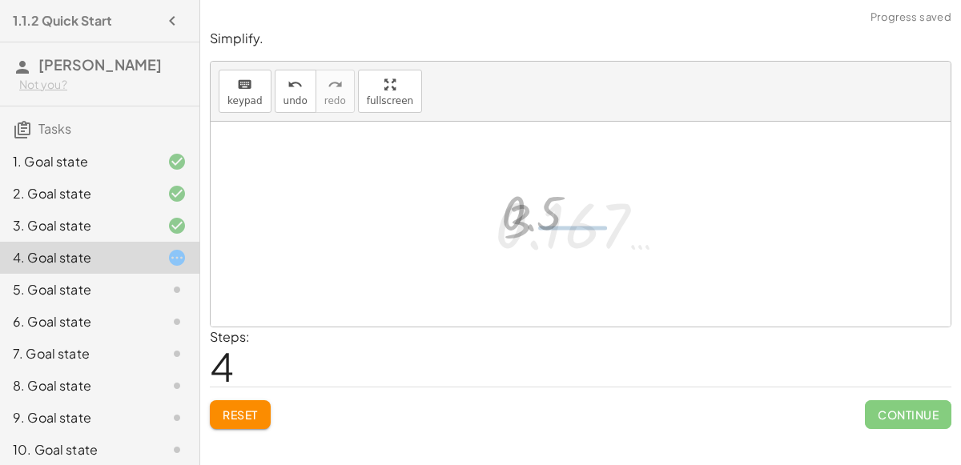
click at [581, 219] on div at bounding box center [587, 224] width 200 height 79
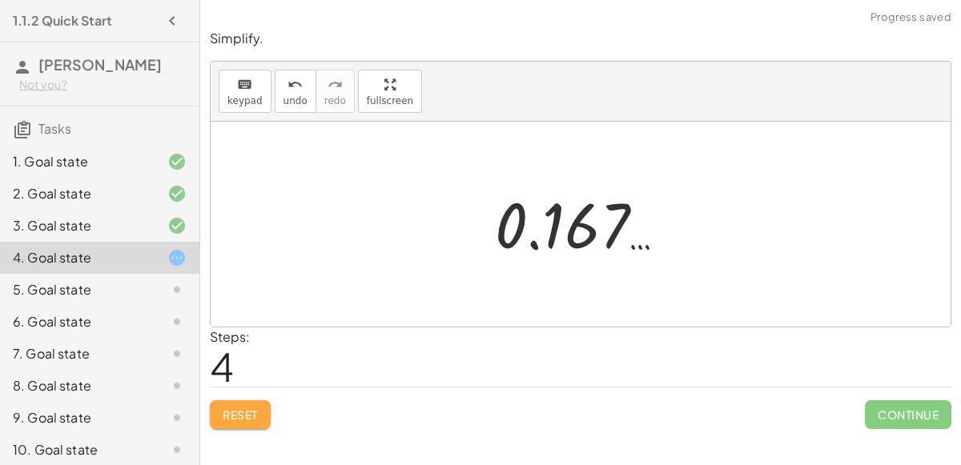
click at [251, 422] on button "Reset" at bounding box center [240, 414] width 61 height 29
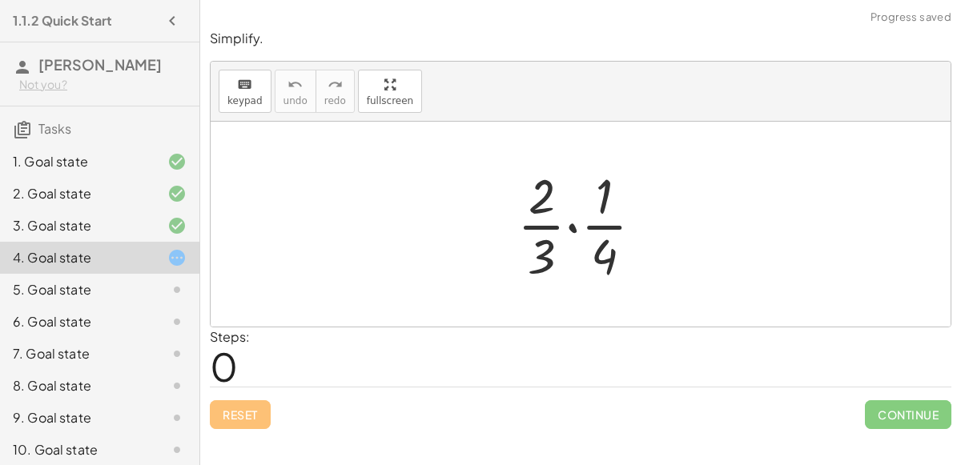
click at [555, 227] on div at bounding box center [586, 224] width 155 height 123
click at [575, 226] on div at bounding box center [586, 224] width 155 height 123
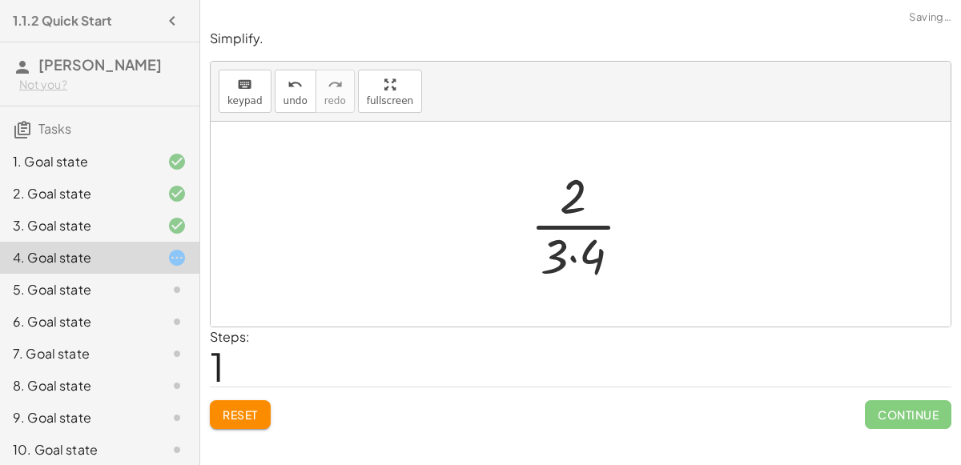
click at [581, 255] on div at bounding box center [587, 224] width 131 height 123
click at [580, 255] on div at bounding box center [587, 224] width 108 height 123
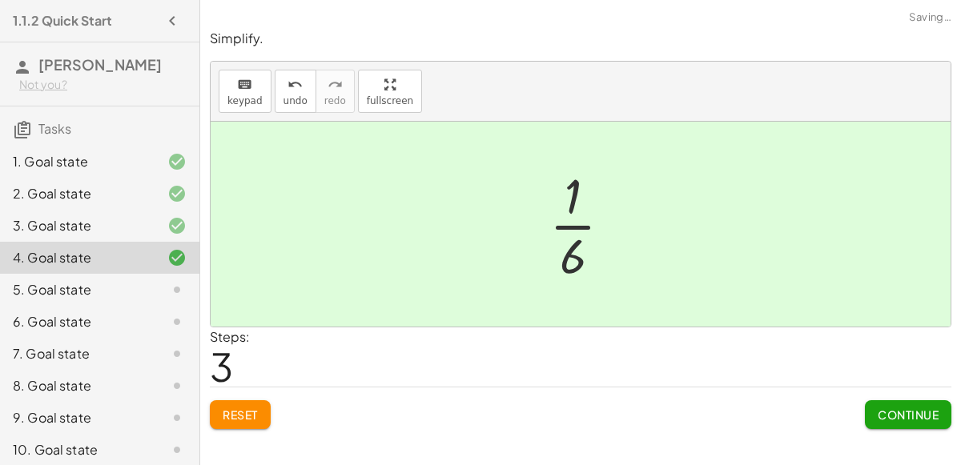
click at [933, 419] on span "Continue" at bounding box center [908, 415] width 61 height 14
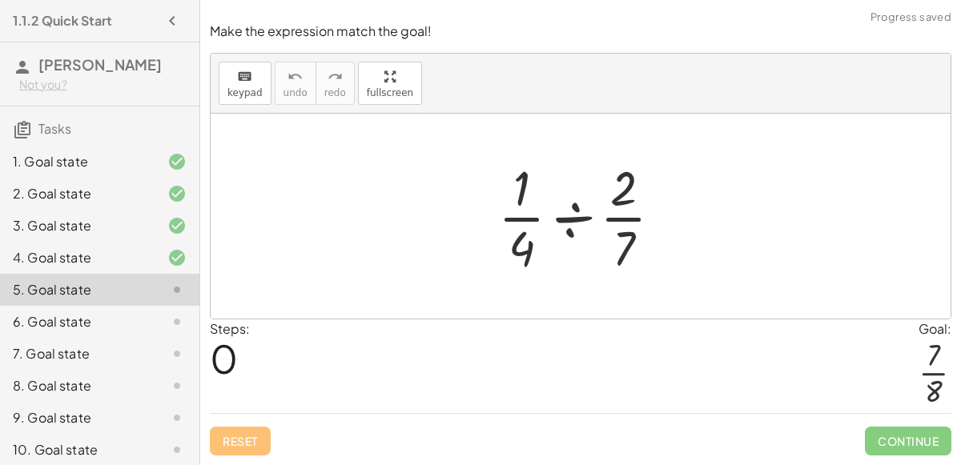
click at [630, 223] on div at bounding box center [586, 216] width 193 height 123
click at [573, 223] on div at bounding box center [586, 216] width 193 height 123
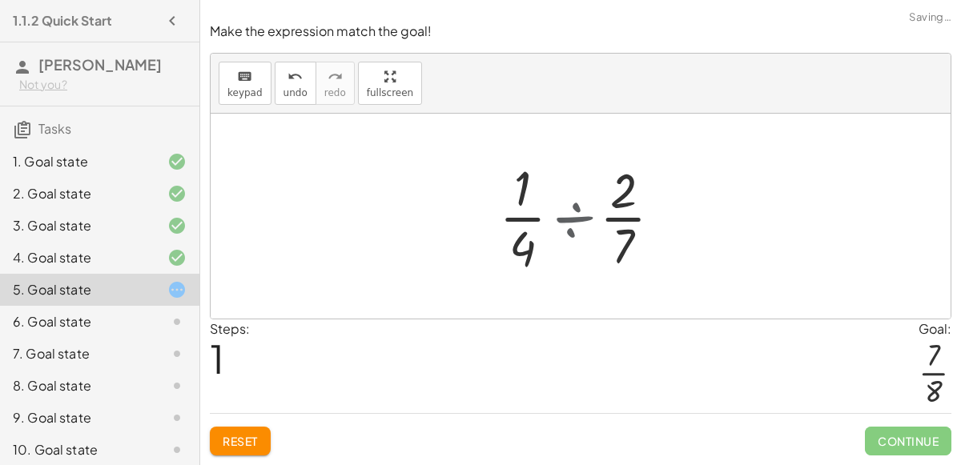
click at [573, 223] on div at bounding box center [587, 216] width 154 height 123
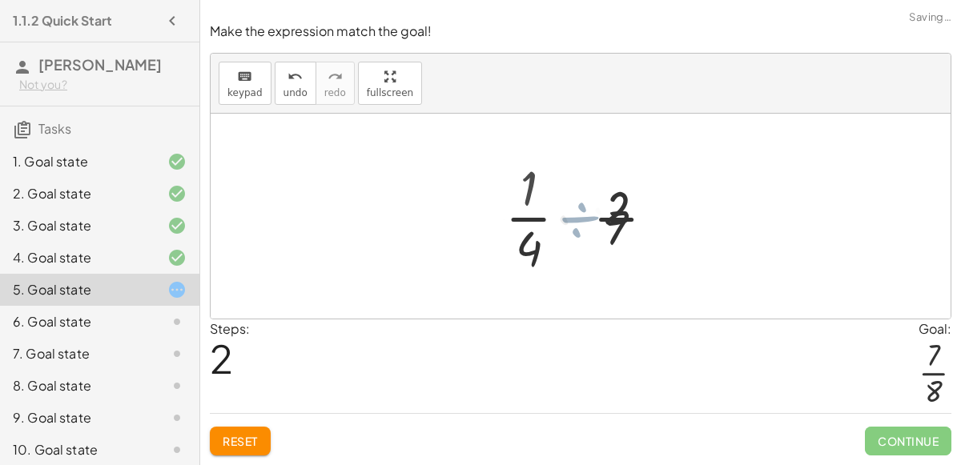
click at [573, 223] on div at bounding box center [586, 216] width 129 height 123
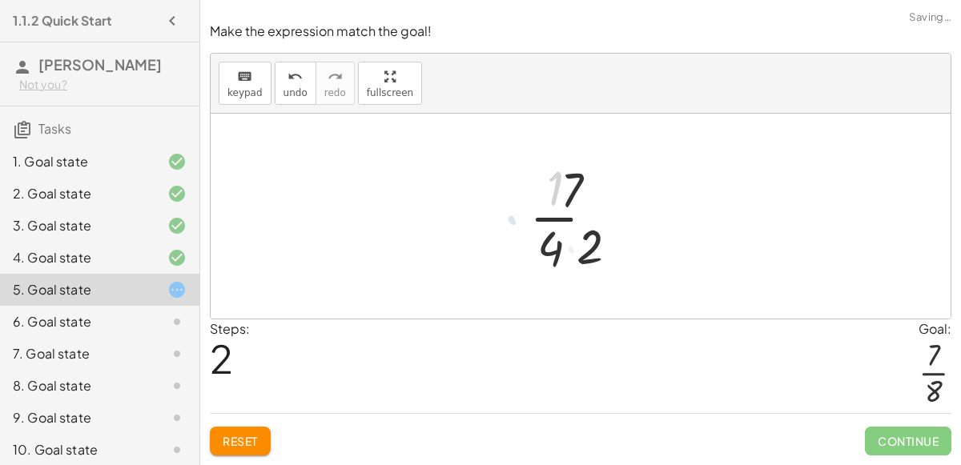
click at [573, 223] on div at bounding box center [586, 216] width 129 height 123
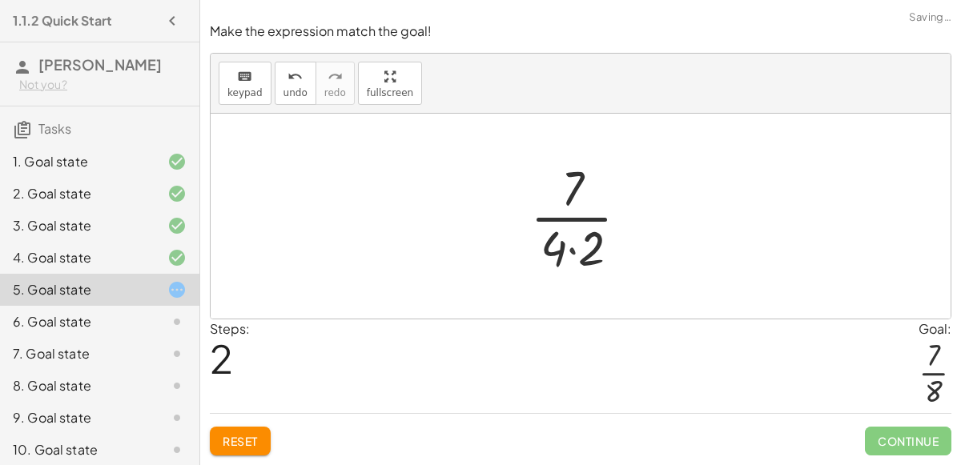
click at [576, 262] on div at bounding box center [586, 216] width 129 height 123
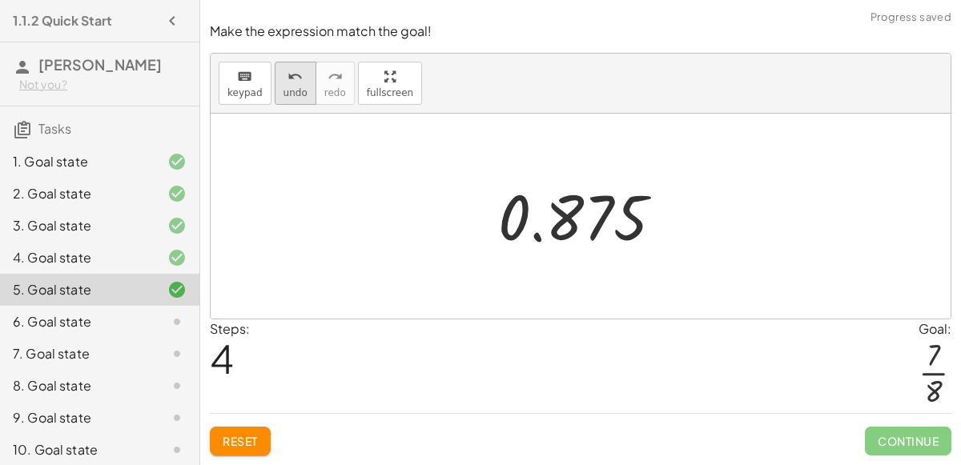
click at [295, 89] on span "undo" at bounding box center [295, 92] width 24 height 11
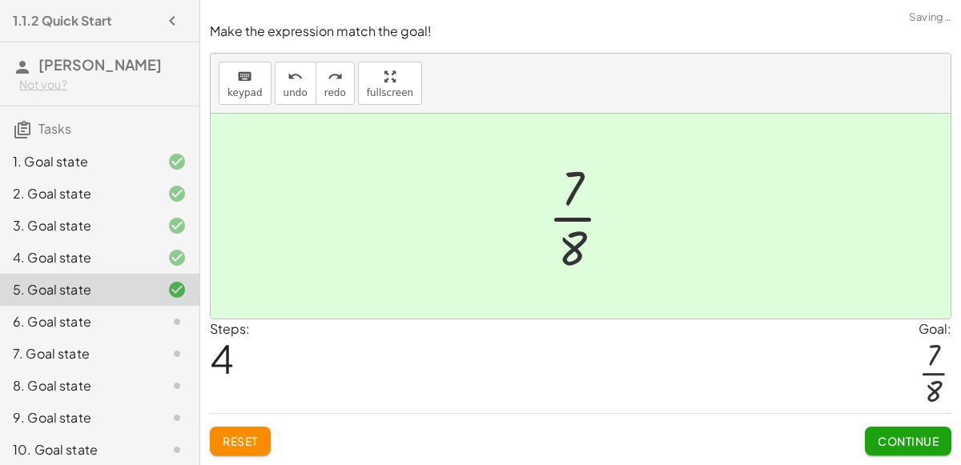
click at [884, 434] on span "Continue" at bounding box center [908, 441] width 61 height 14
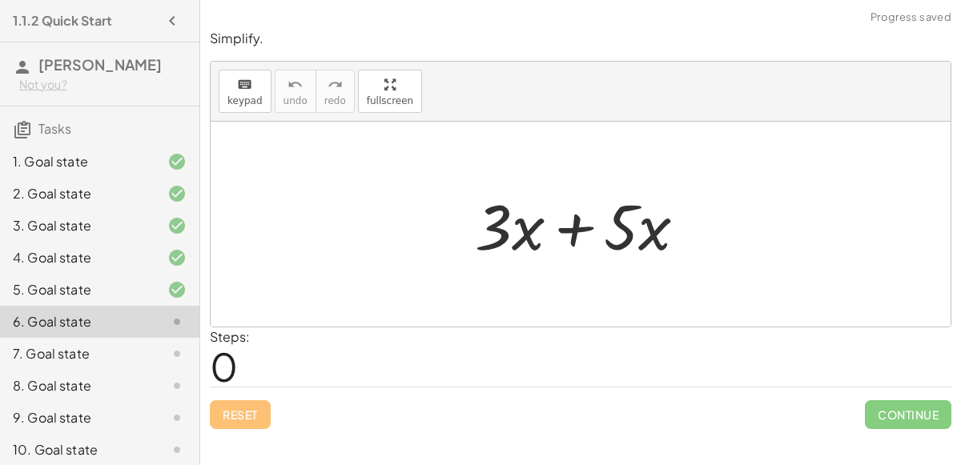
click at [644, 232] on div at bounding box center [587, 224] width 241 height 82
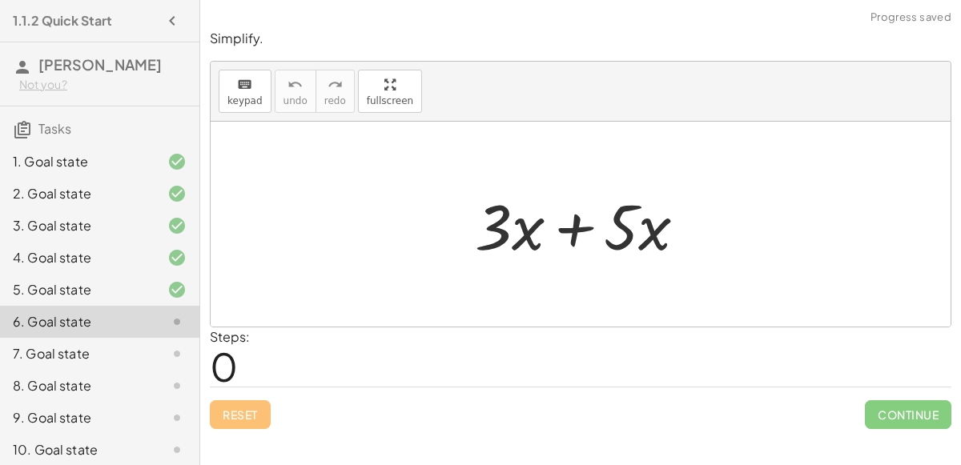
click at [596, 229] on div at bounding box center [587, 224] width 241 height 82
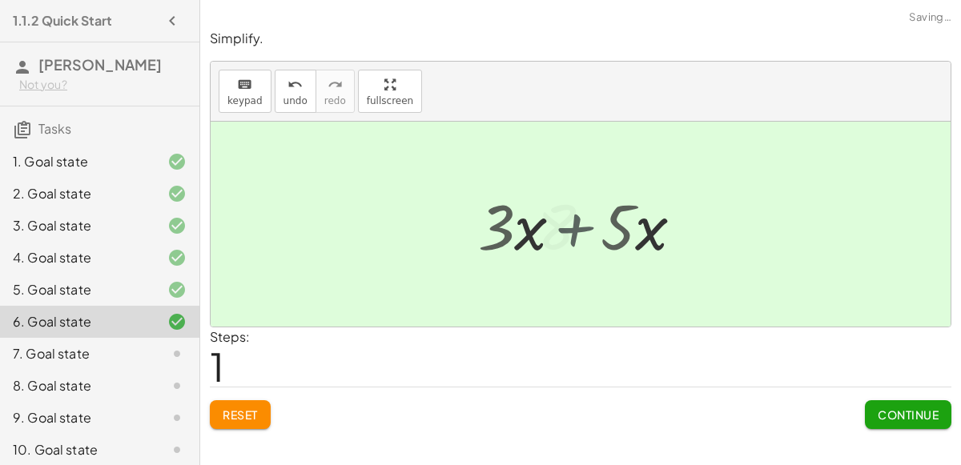
click at [596, 229] on div at bounding box center [586, 224] width 115 height 82
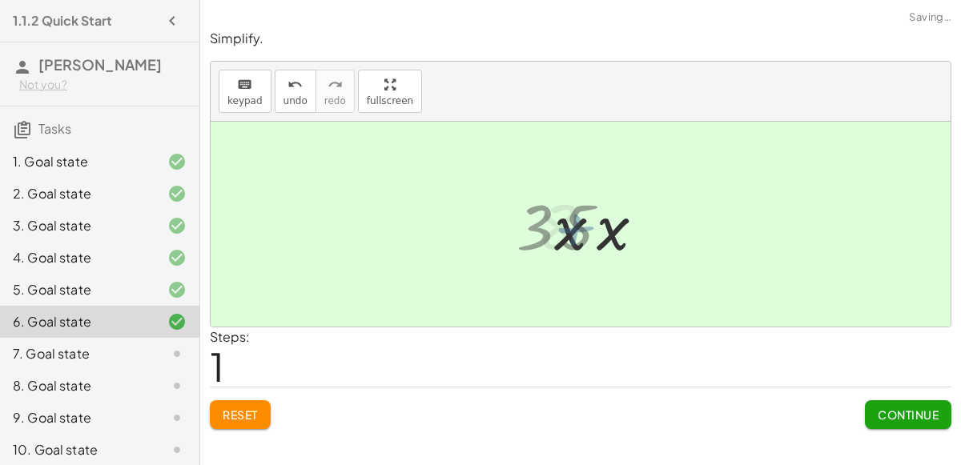
click at [596, 230] on div at bounding box center [586, 224] width 115 height 82
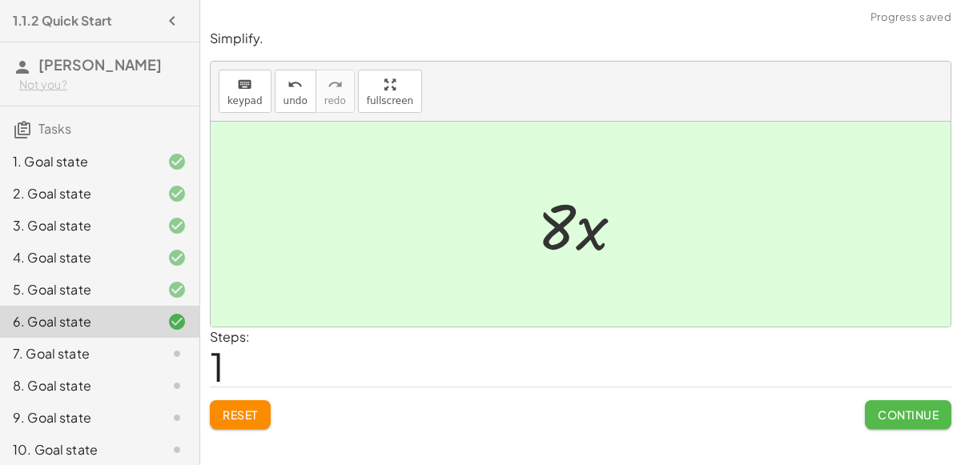
click at [915, 412] on span "Continue" at bounding box center [908, 415] width 61 height 14
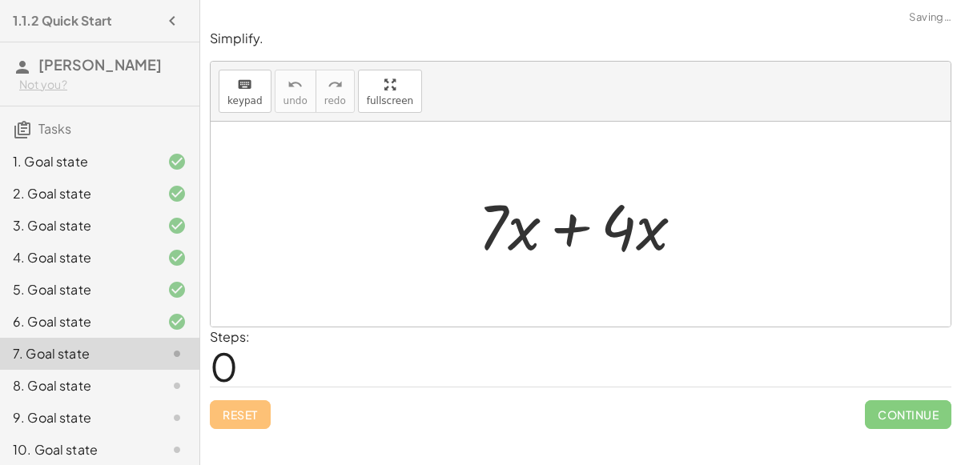
click at [558, 213] on div at bounding box center [587, 224] width 235 height 82
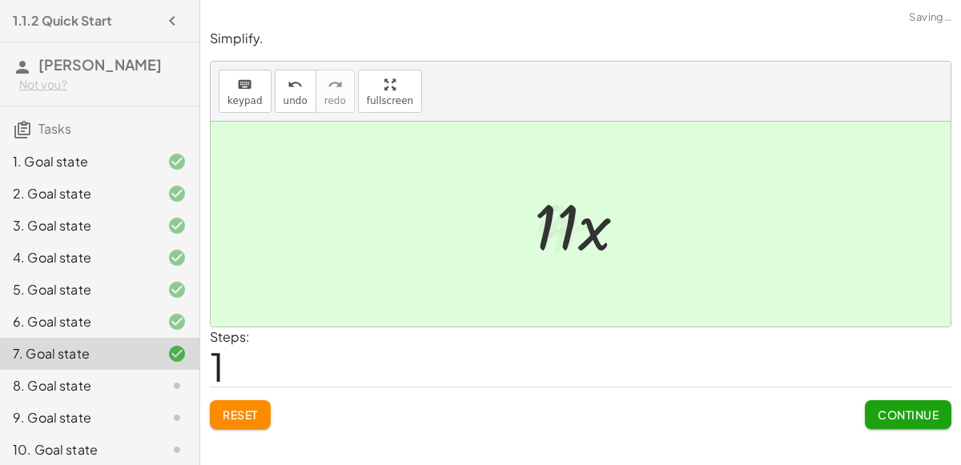
click at [947, 413] on button "Continue" at bounding box center [908, 414] width 86 height 29
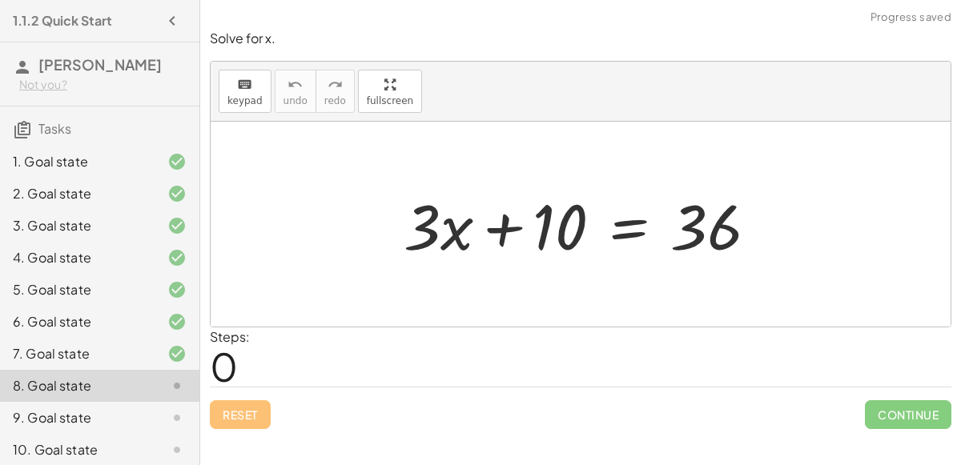
click at [705, 239] on div at bounding box center [587, 224] width 383 height 82
click at [690, 234] on div at bounding box center [587, 224] width 383 height 82
click at [549, 223] on div at bounding box center [587, 224] width 383 height 82
click at [621, 223] on div at bounding box center [587, 224] width 383 height 82
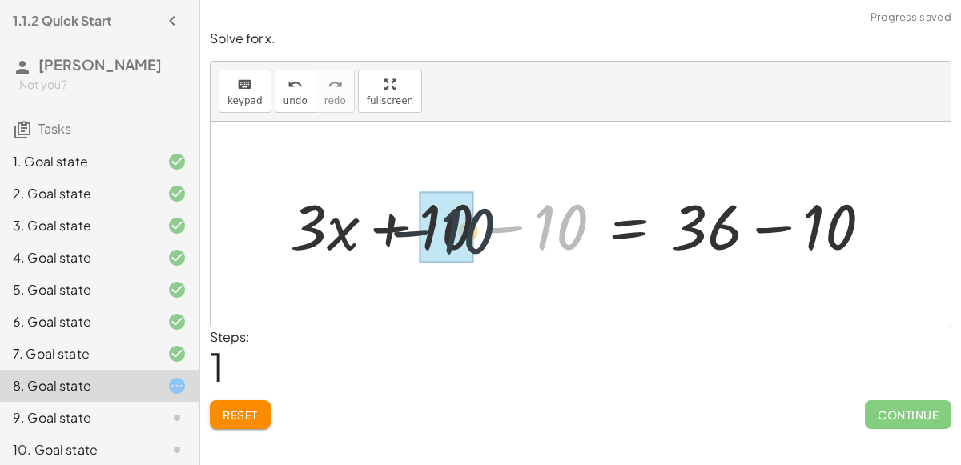
drag, startPoint x: 561, startPoint y: 230, endPoint x: 447, endPoint y: 231, distance: 114.5
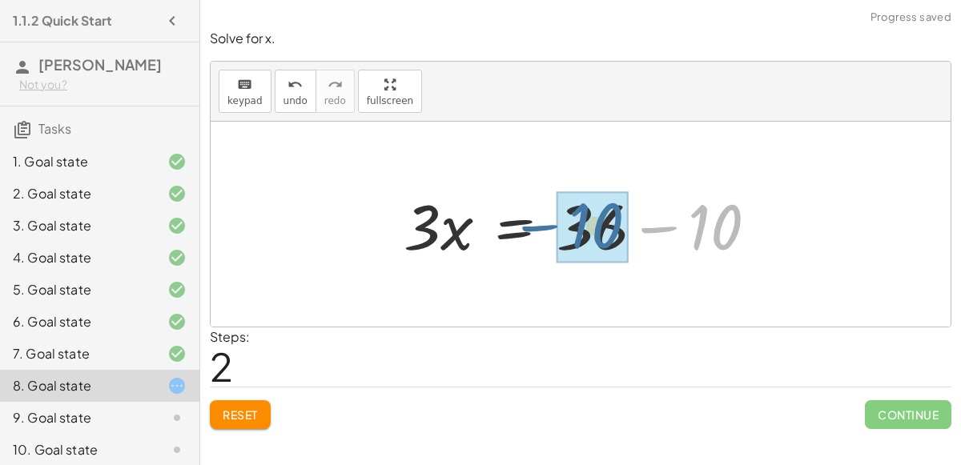
drag, startPoint x: 705, startPoint y: 248, endPoint x: 577, endPoint y: 247, distance: 128.1
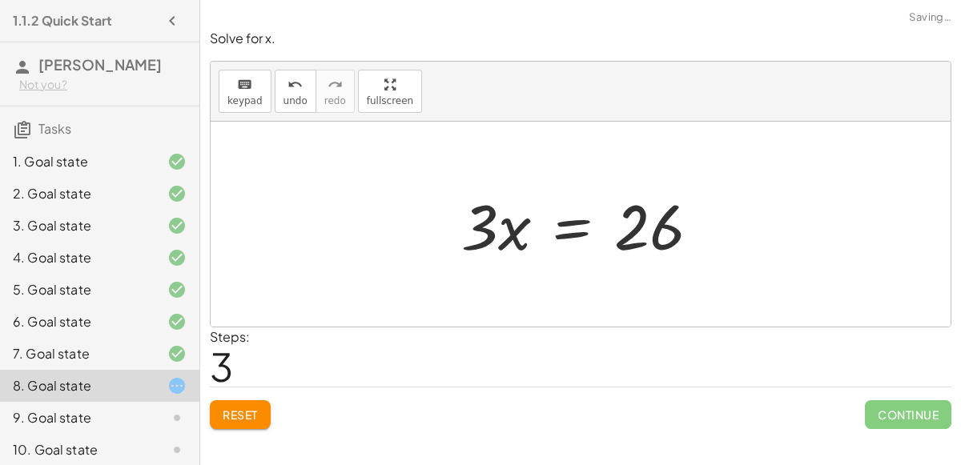
click at [583, 216] on div at bounding box center [586, 224] width 267 height 82
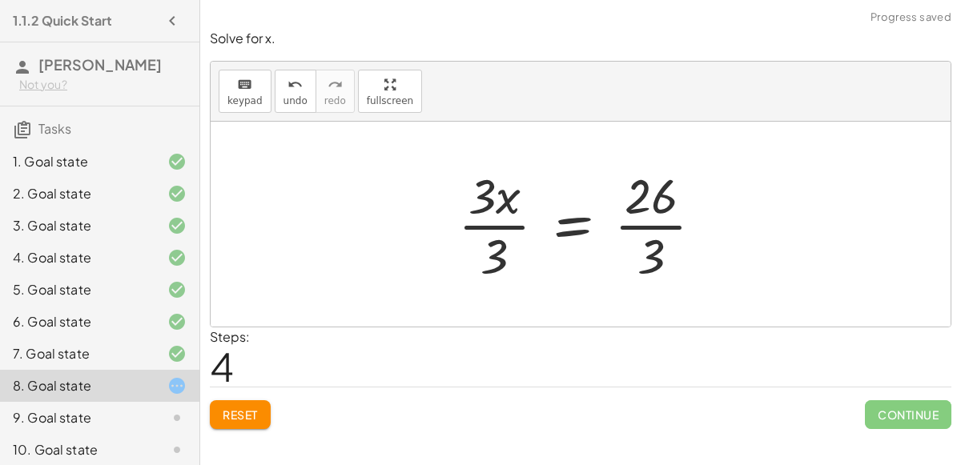
click at [637, 229] on div at bounding box center [587, 224] width 274 height 123
click at [500, 229] on div at bounding box center [587, 224] width 274 height 123
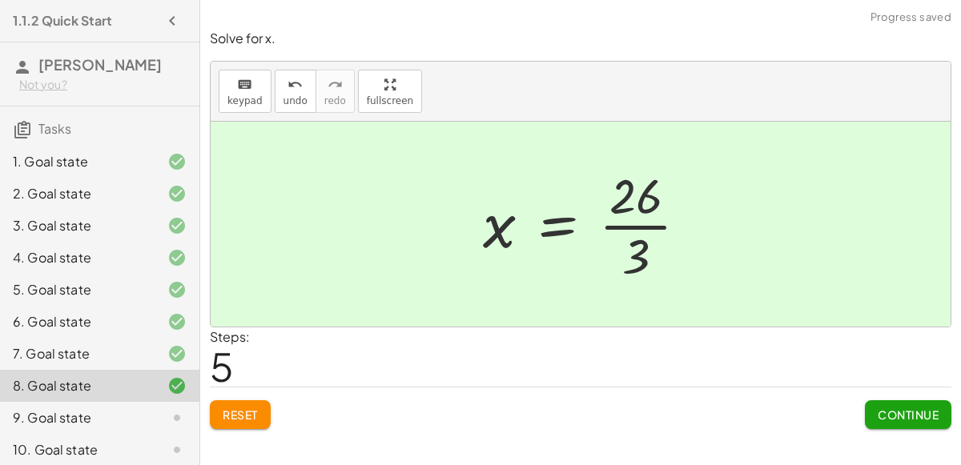
click at [657, 223] on div at bounding box center [592, 224] width 234 height 123
click at [862, 407] on div "Reset Continue" at bounding box center [581, 408] width 742 height 42
click at [871, 411] on button "Continue" at bounding box center [908, 414] width 86 height 29
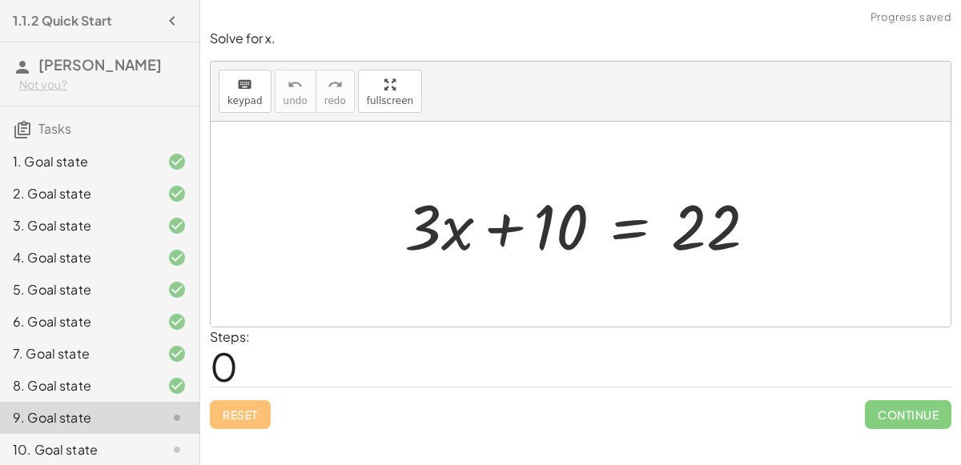
click at [626, 229] on div at bounding box center [586, 224] width 381 height 82
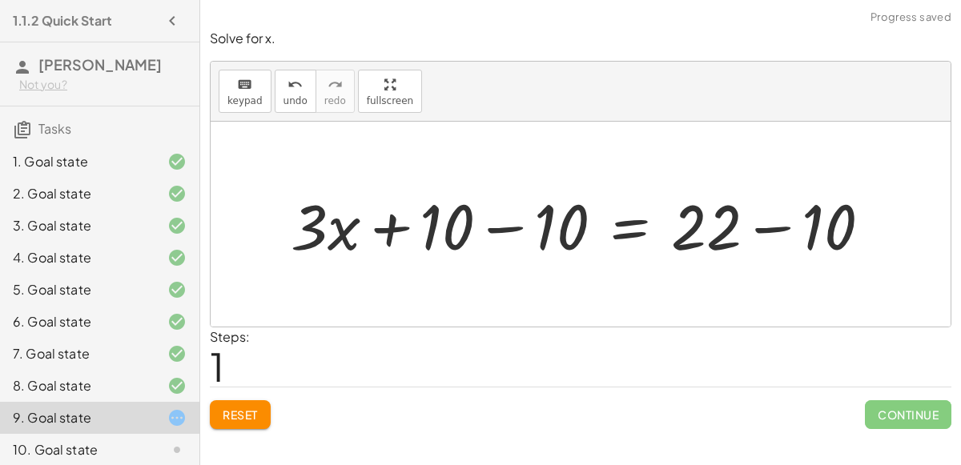
click at [531, 227] on div at bounding box center [587, 224] width 609 height 82
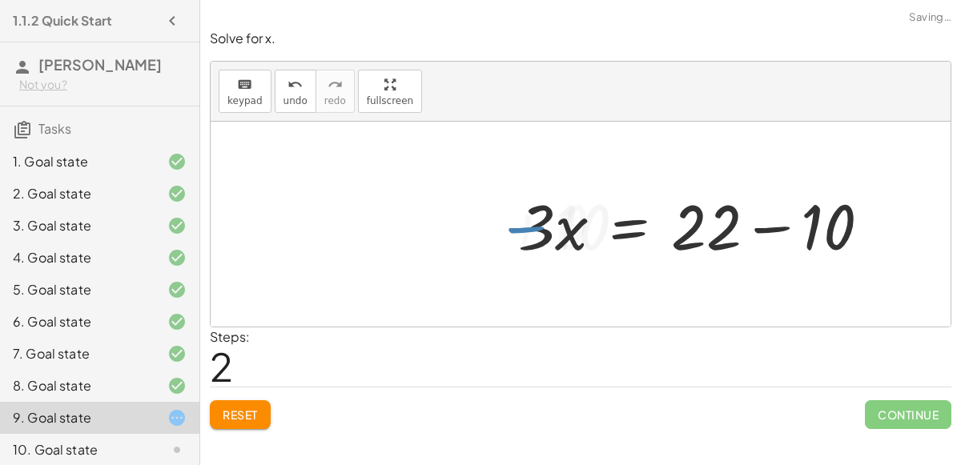
click at [808, 225] on div at bounding box center [700, 224] width 381 height 82
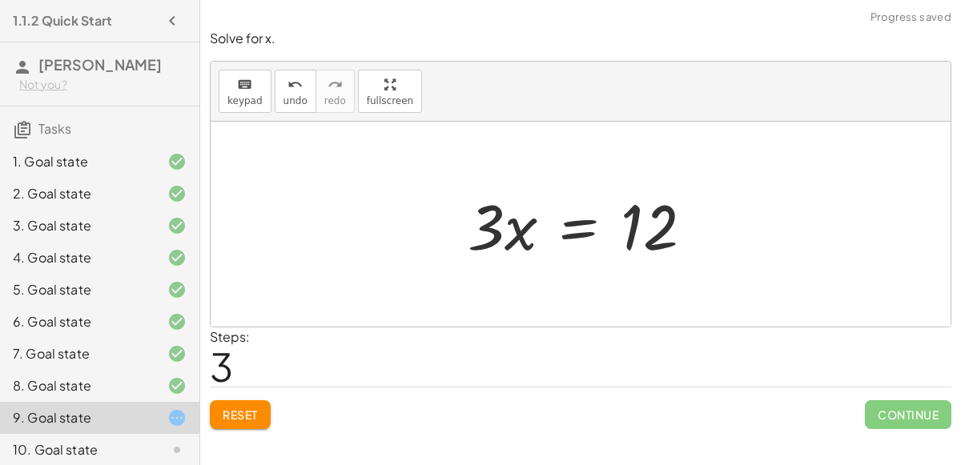
click at [597, 225] on div at bounding box center [587, 224] width 254 height 82
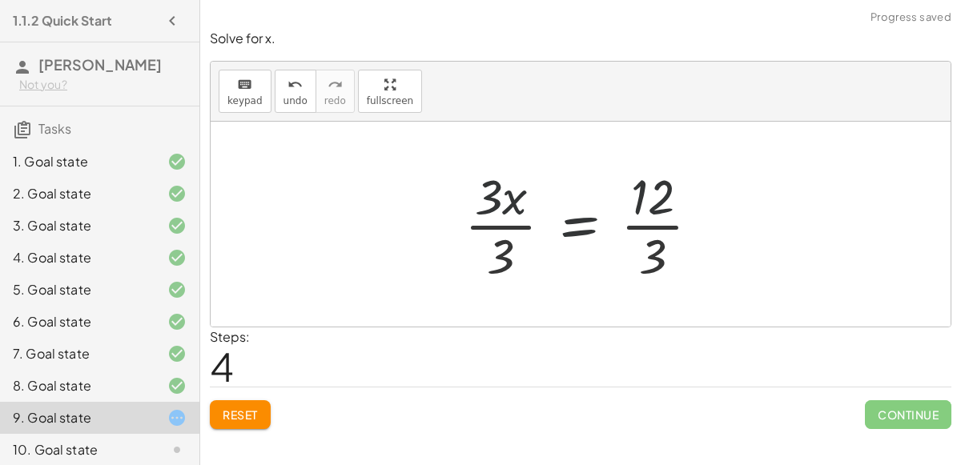
click at [582, 218] on div at bounding box center [588, 224] width 264 height 123
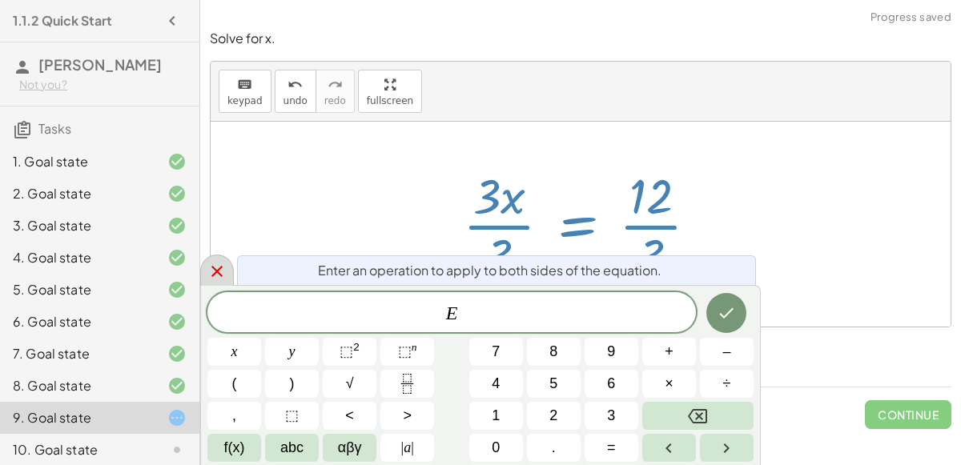
click at [225, 260] on div at bounding box center [217, 270] width 34 height 31
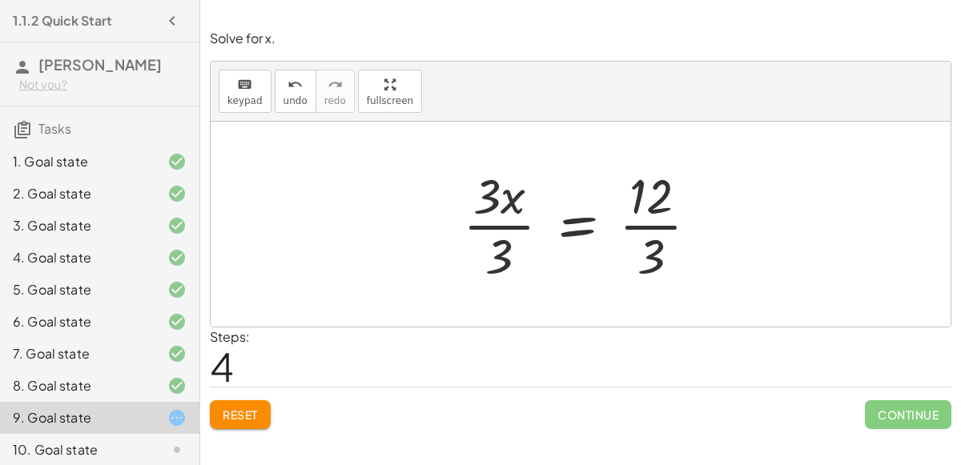
click at [521, 225] on div at bounding box center [587, 224] width 264 height 123
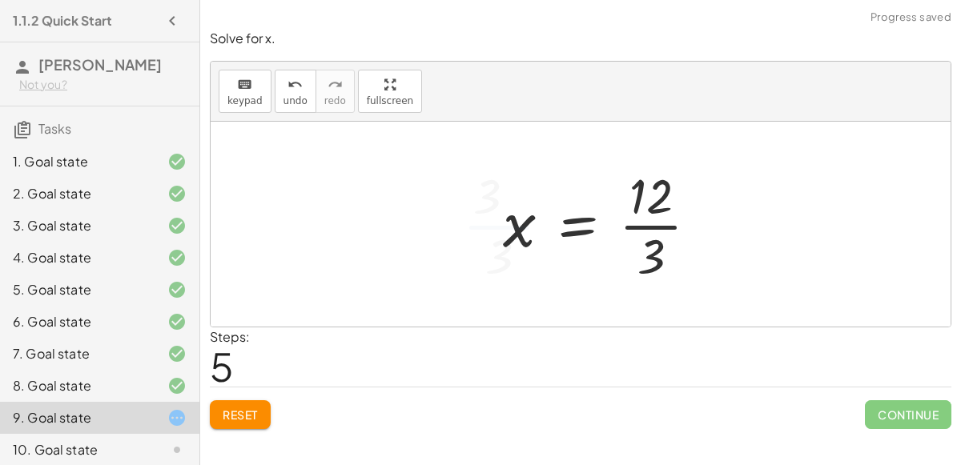
click at [640, 229] on div at bounding box center [607, 224] width 224 height 123
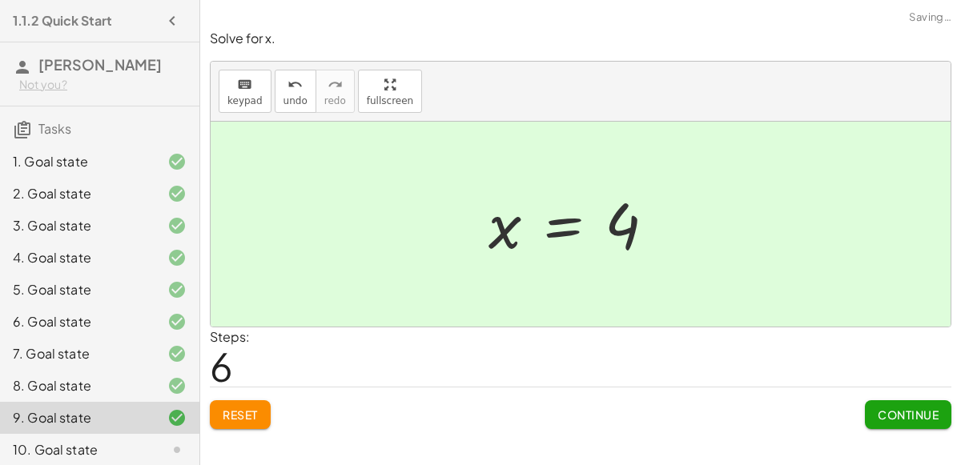
click at [934, 403] on button "Continue" at bounding box center [908, 414] width 86 height 29
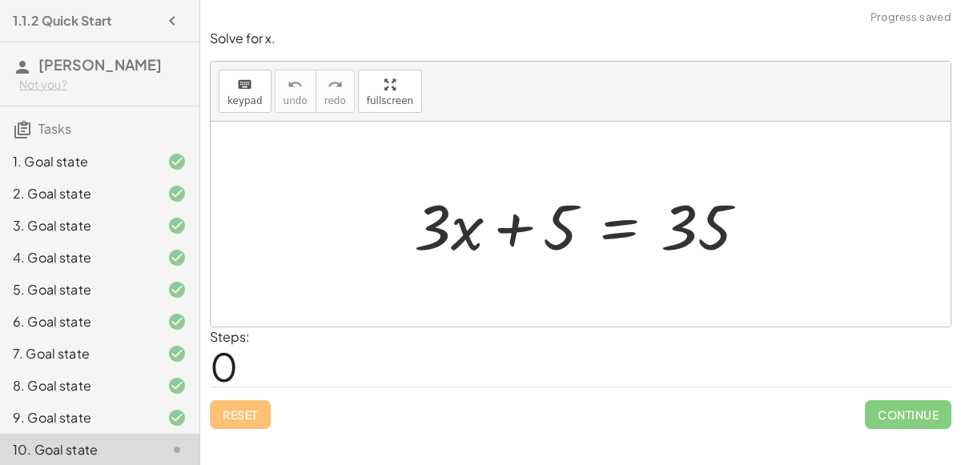
click at [609, 238] on div at bounding box center [587, 224] width 362 height 82
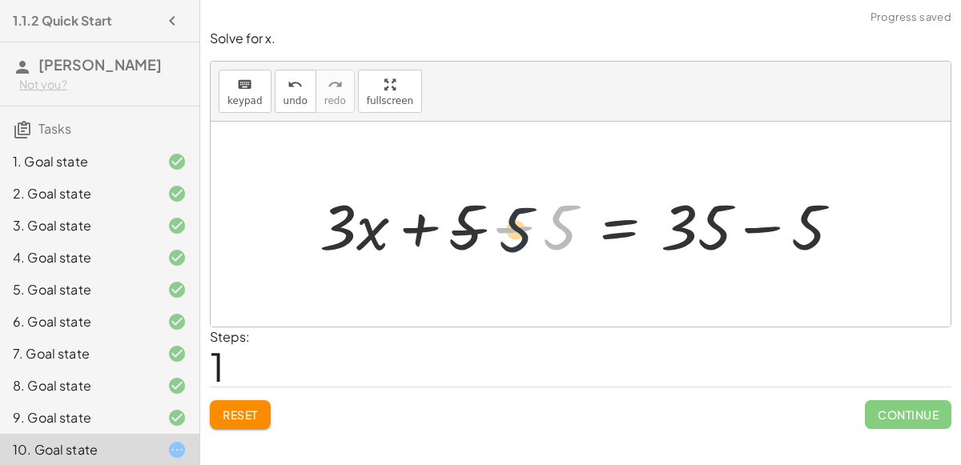
drag, startPoint x: 563, startPoint y: 231, endPoint x: 499, endPoint y: 226, distance: 64.2
click at [499, 226] on div at bounding box center [587, 224] width 550 height 82
click at [500, 225] on div at bounding box center [587, 224] width 550 height 82
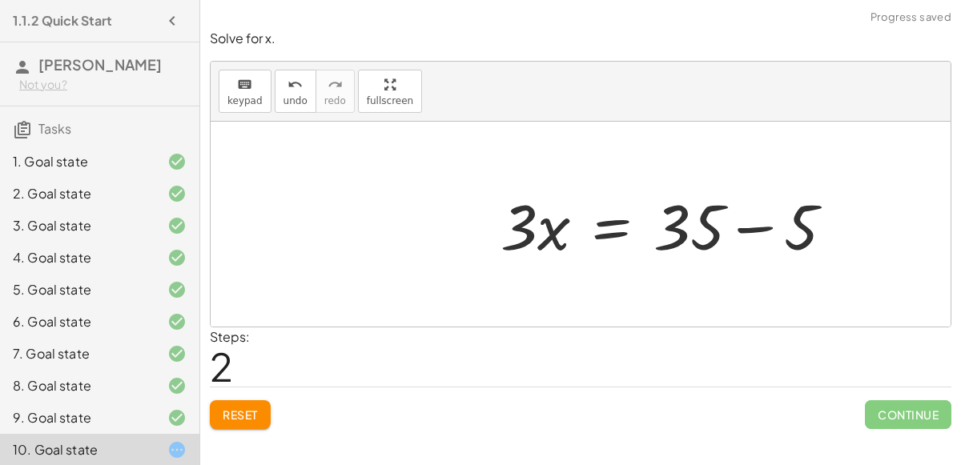
click at [753, 230] on div at bounding box center [673, 224] width 362 height 82
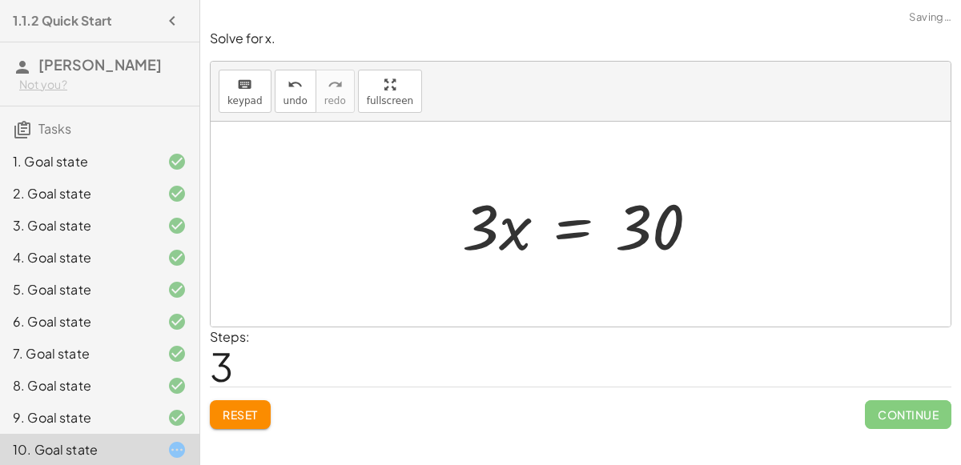
click at [582, 228] on div at bounding box center [586, 224] width 265 height 82
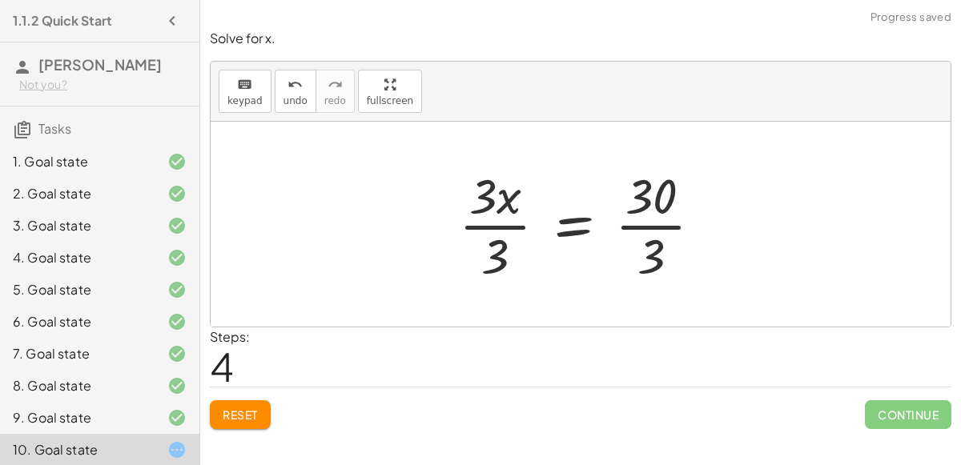
click at [501, 225] on div at bounding box center [587, 224] width 272 height 123
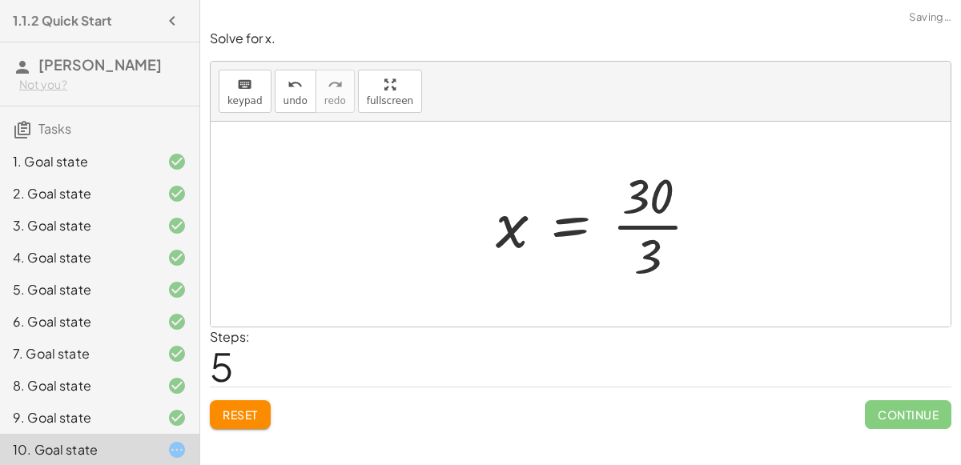
click at [646, 227] on div at bounding box center [604, 224] width 232 height 123
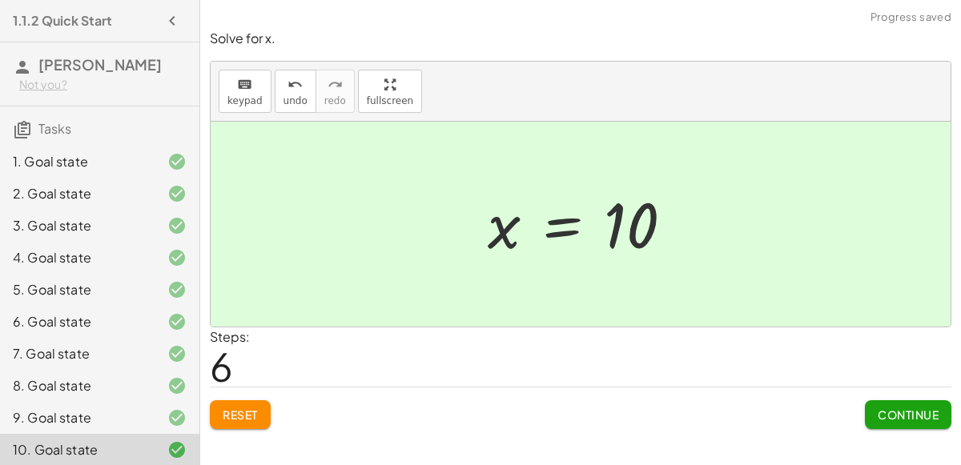
click at [877, 400] on button "Continue" at bounding box center [908, 414] width 86 height 29
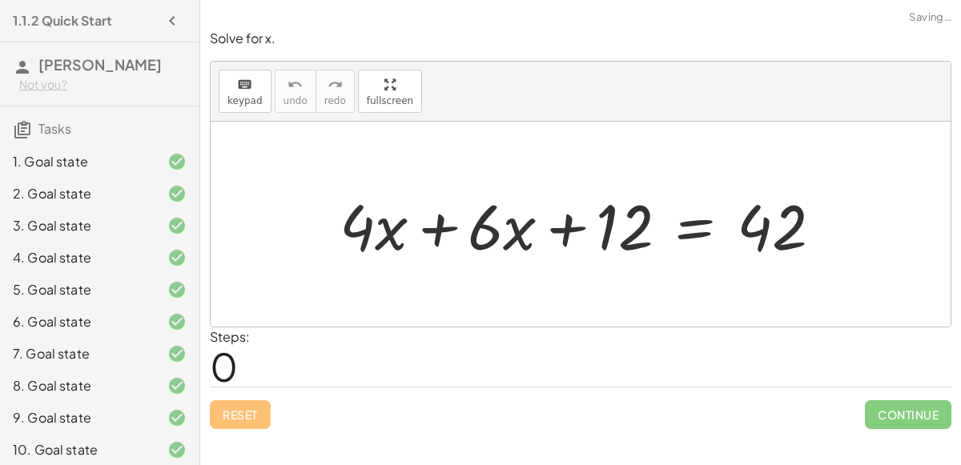
scroll to position [70, 0]
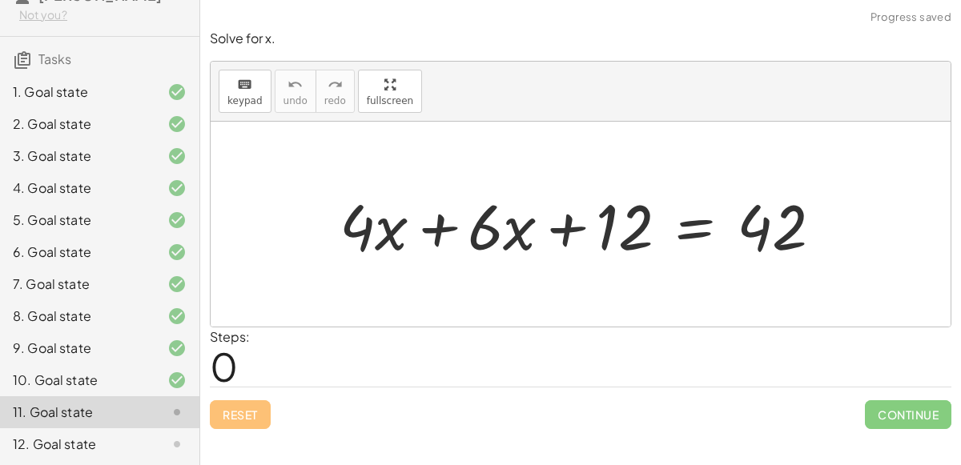
click at [694, 237] on div at bounding box center [588, 224] width 512 height 82
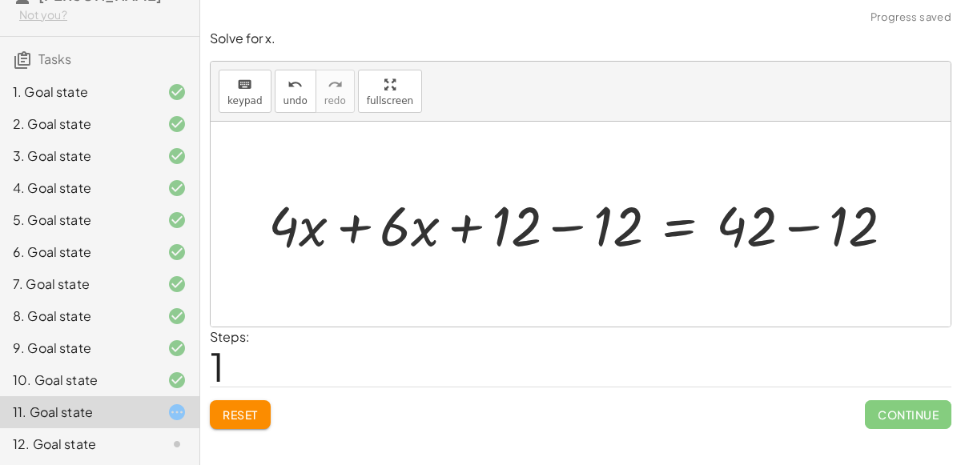
click at [584, 228] on div at bounding box center [594, 224] width 617 height 69
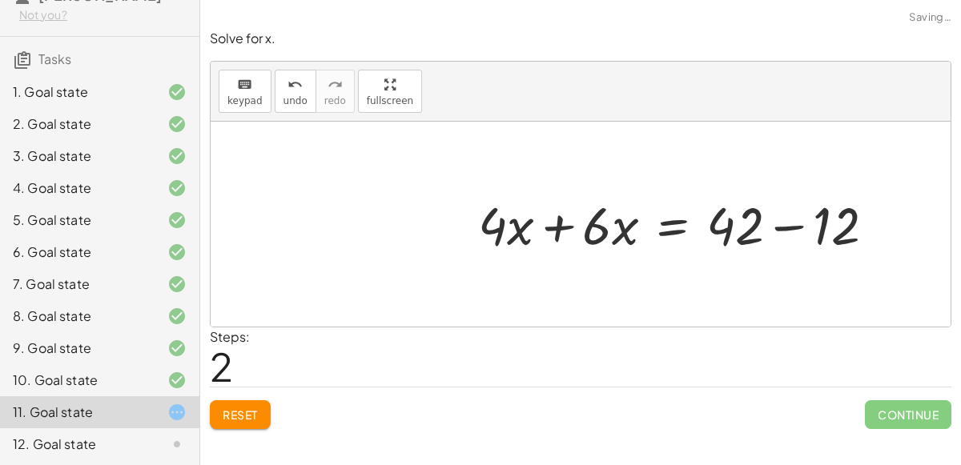
click at [765, 222] on div at bounding box center [682, 224] width 425 height 69
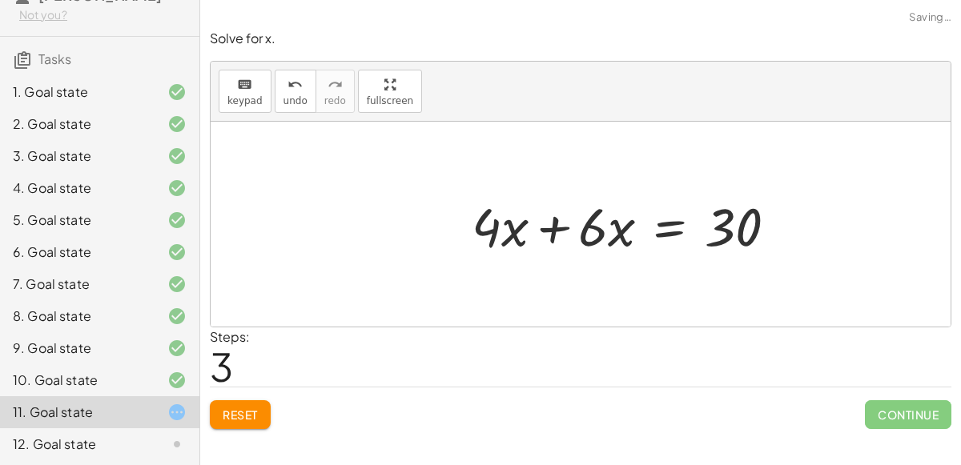
click at [562, 227] on div at bounding box center [620, 224] width 392 height 82
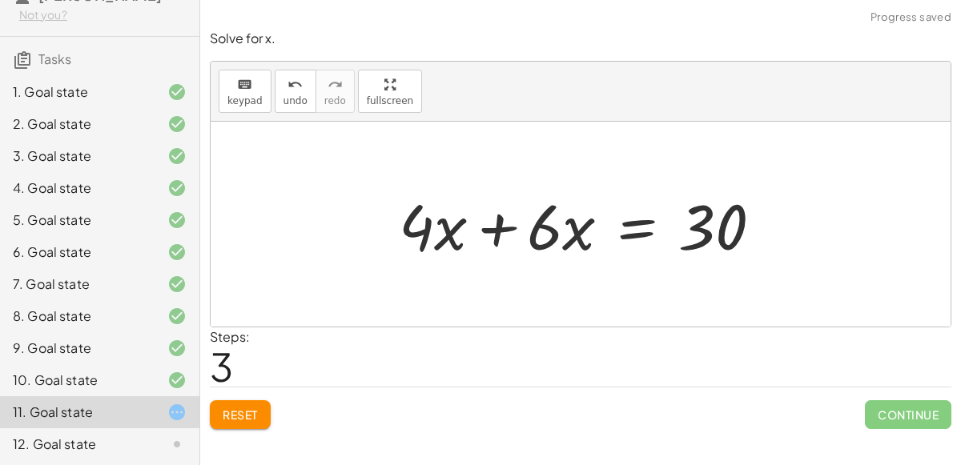
click at [496, 221] on div at bounding box center [587, 224] width 392 height 82
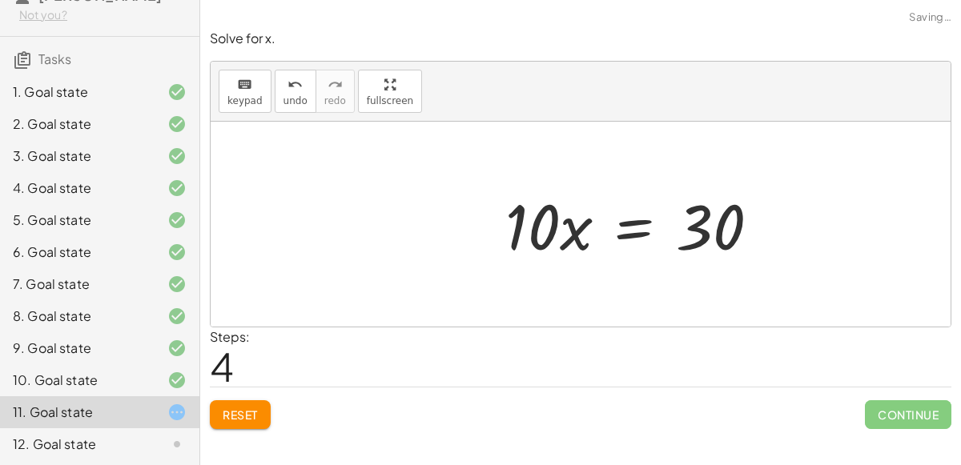
click at [618, 230] on div at bounding box center [638, 224] width 283 height 82
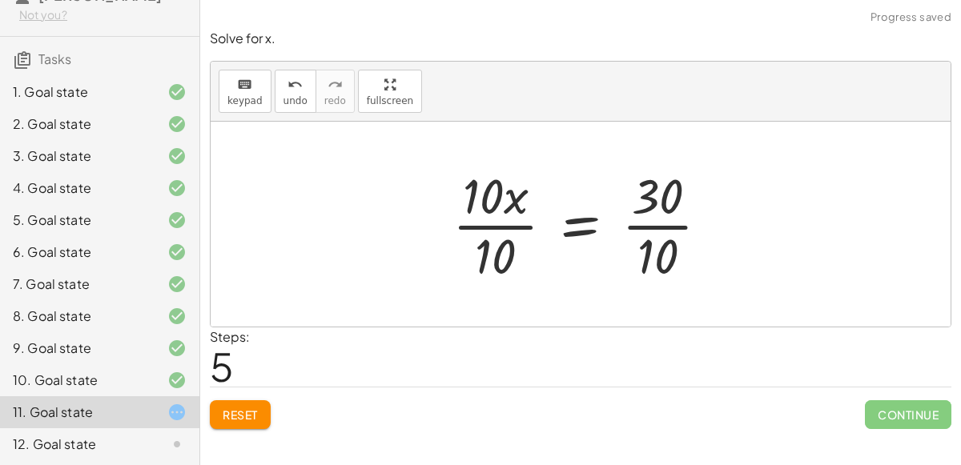
click at [513, 222] on div at bounding box center [587, 224] width 286 height 123
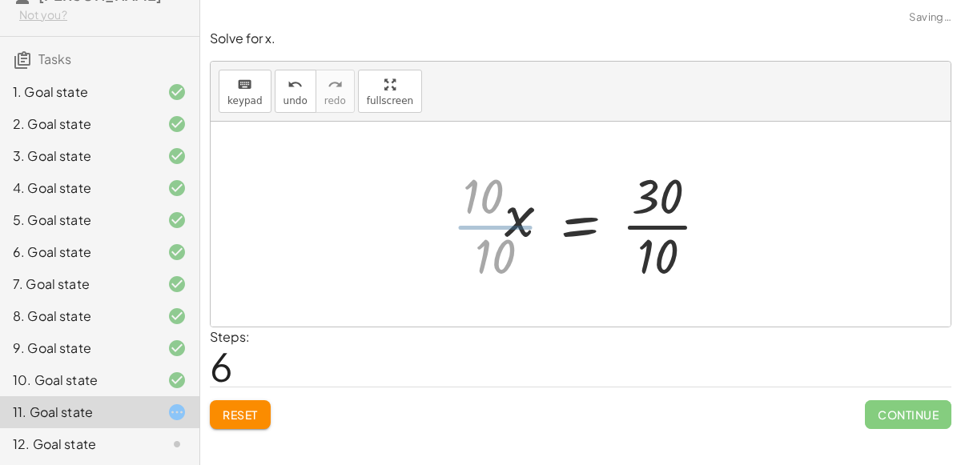
click at [645, 231] on div at bounding box center [613, 224] width 232 height 123
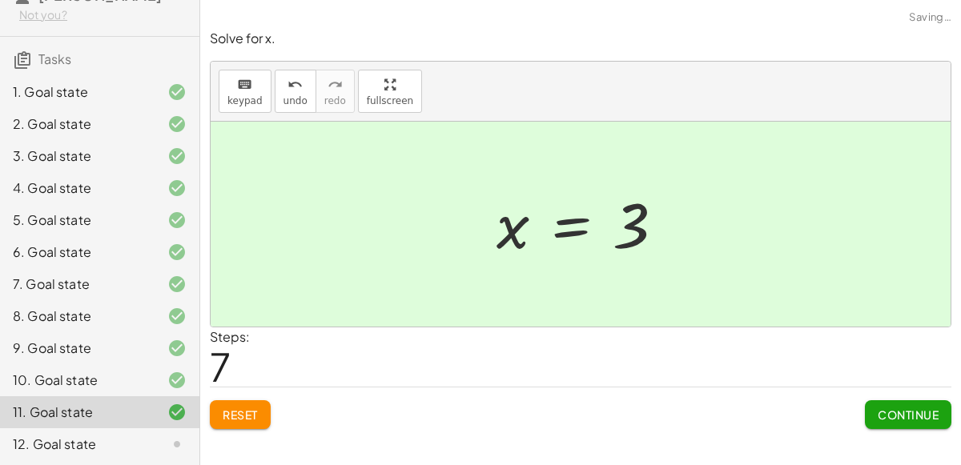
click at [890, 404] on button "Continue" at bounding box center [908, 414] width 86 height 29
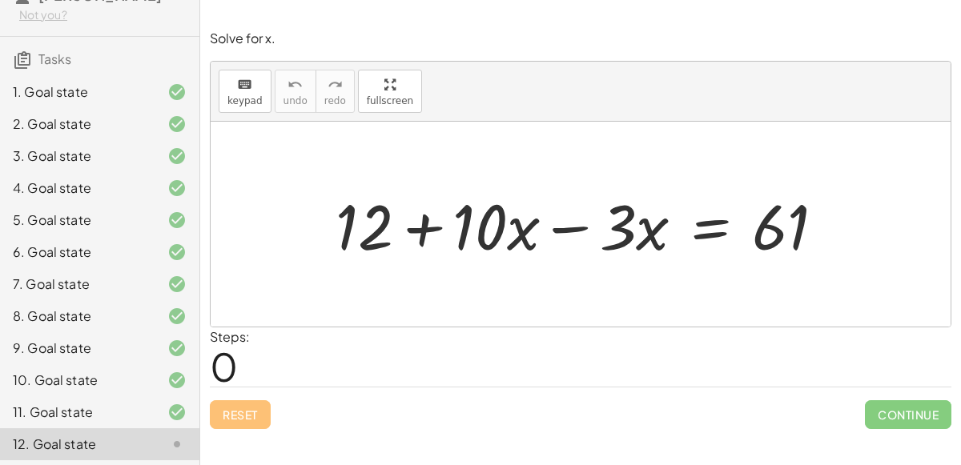
click at [718, 227] on div at bounding box center [587, 224] width 519 height 82
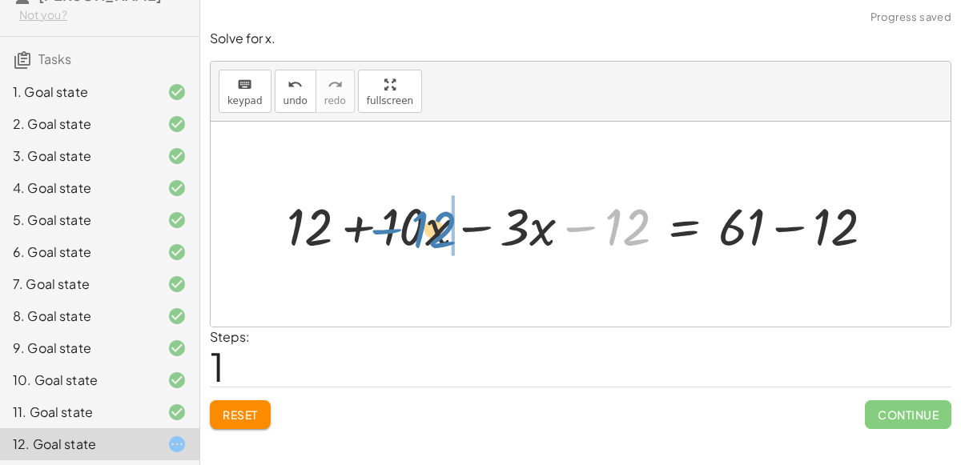
drag, startPoint x: 637, startPoint y: 216, endPoint x: 443, endPoint y: 219, distance: 193.8
click at [443, 219] on div at bounding box center [587, 225] width 617 height 68
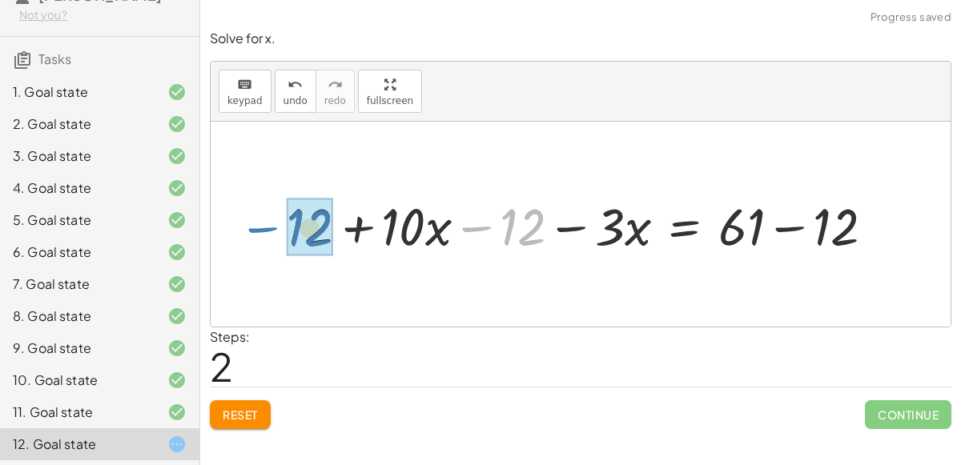
drag, startPoint x: 516, startPoint y: 225, endPoint x: 302, endPoint y: 227, distance: 213.8
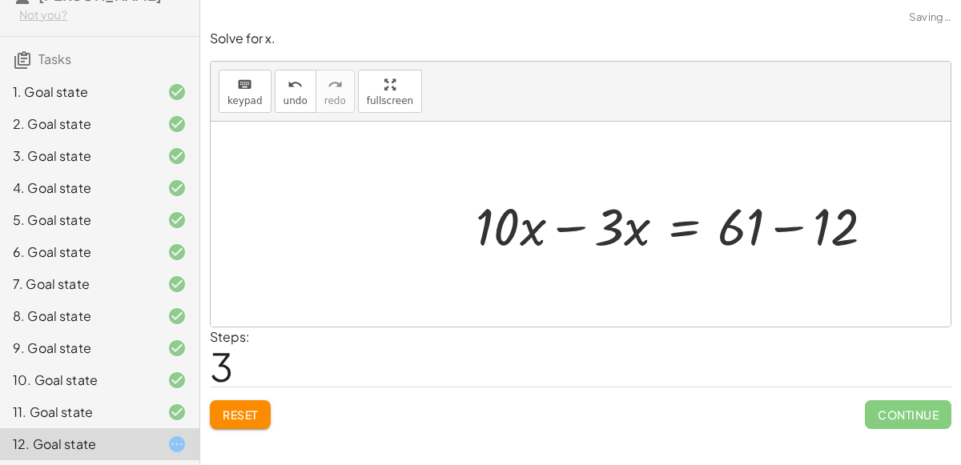
click at [823, 241] on div at bounding box center [682, 225] width 428 height 68
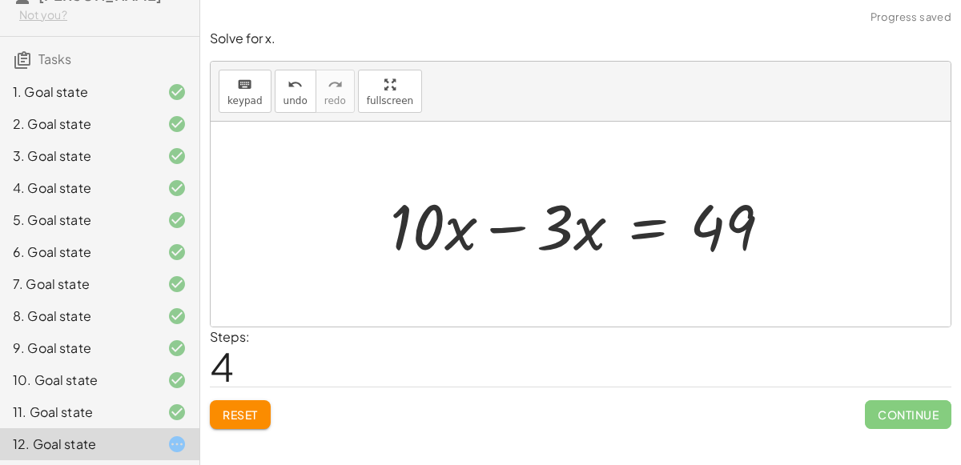
click at [518, 225] on div at bounding box center [587, 224] width 410 height 82
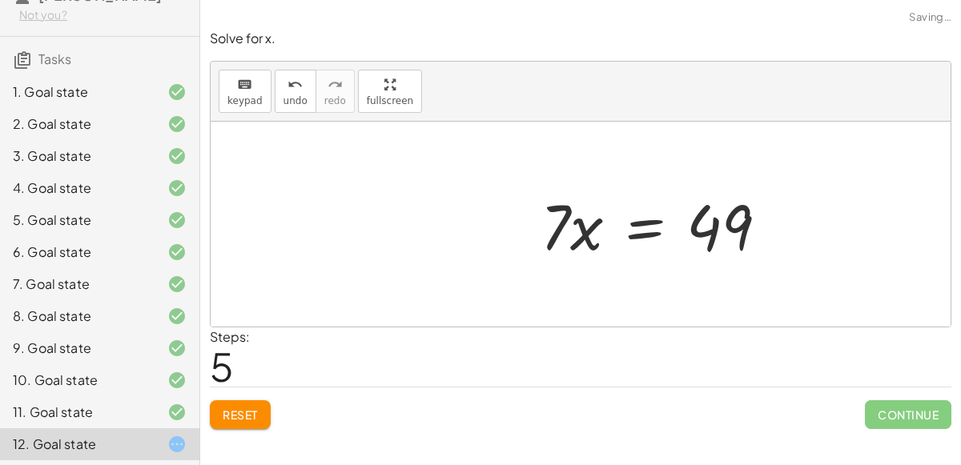
click at [643, 234] on div at bounding box center [661, 224] width 256 height 82
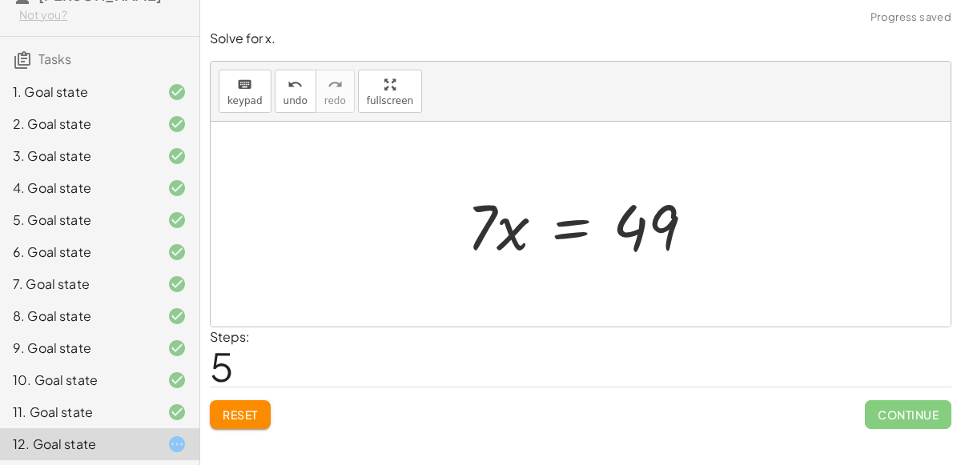
click at [569, 236] on div at bounding box center [587, 224] width 256 height 82
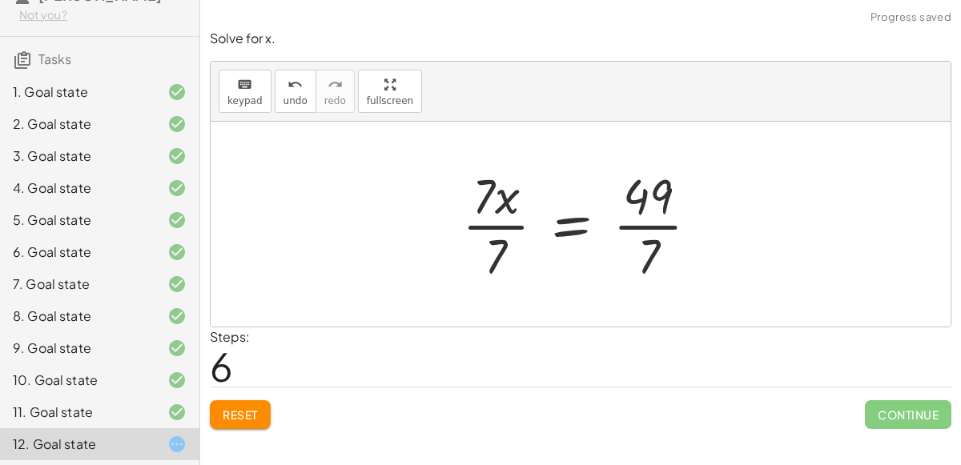
click at [511, 224] on div at bounding box center [587, 224] width 266 height 123
click at [637, 230] on div at bounding box center [603, 224] width 231 height 123
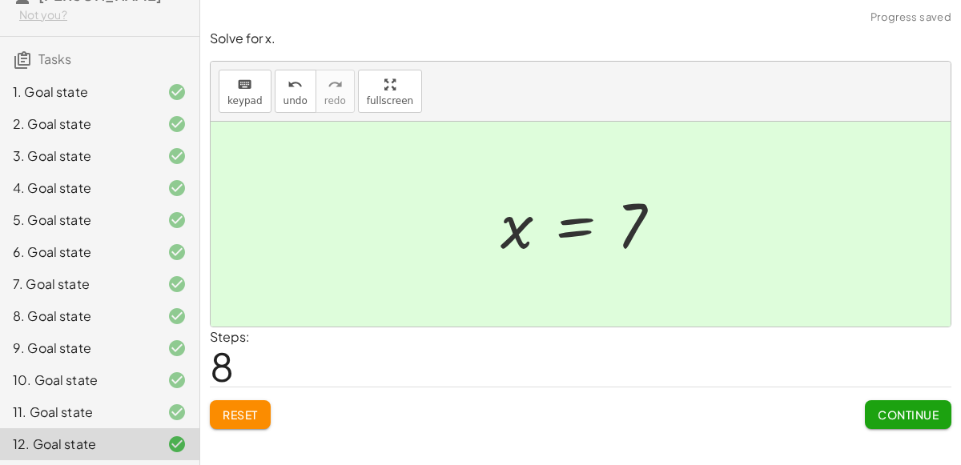
click at [917, 408] on span "Continue" at bounding box center [908, 415] width 61 height 14
